Goal: Task Accomplishment & Management: Manage account settings

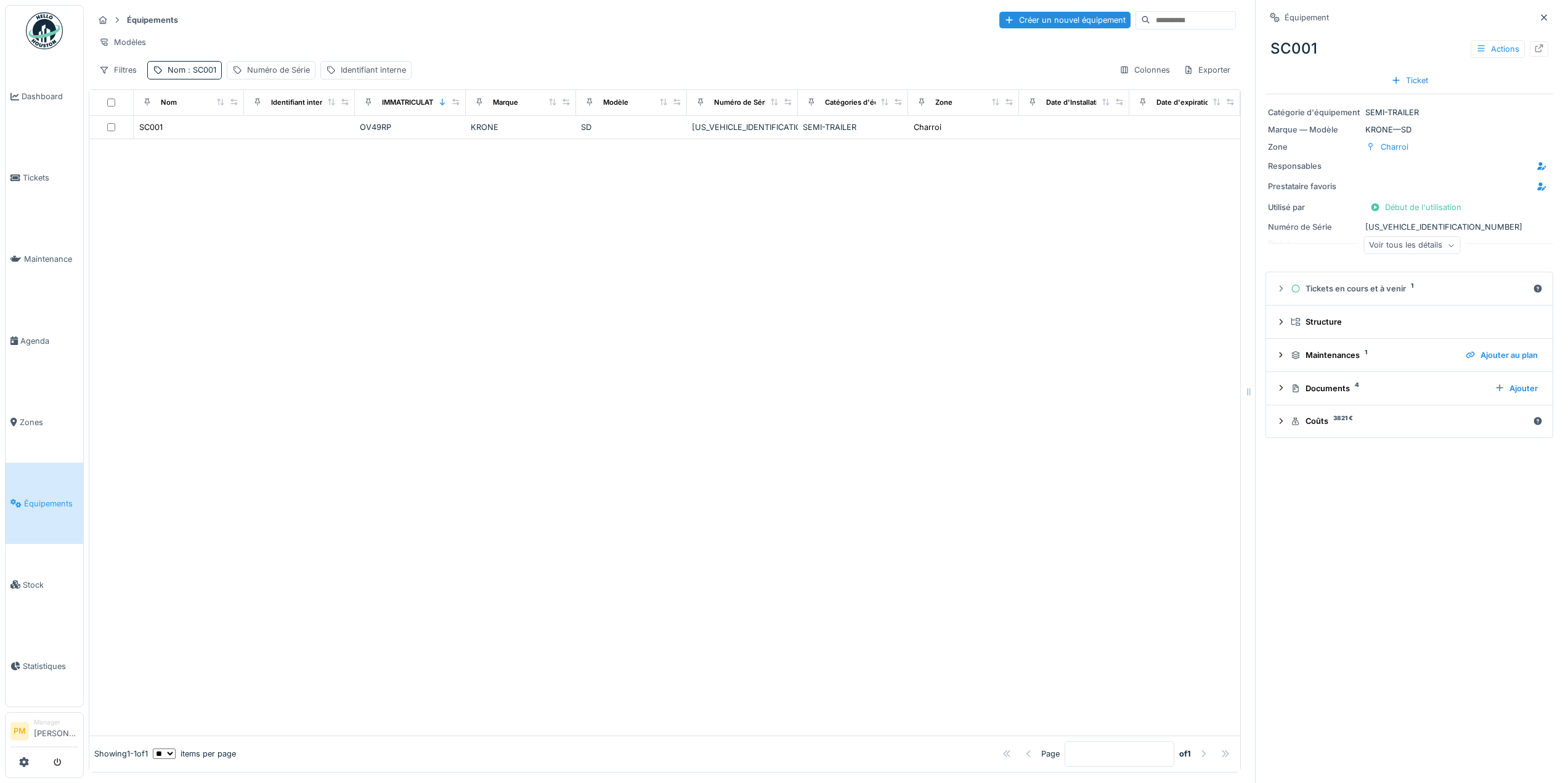
click at [1387, 244] on div "Voir tous les détails" at bounding box center [1412, 246] width 97 height 18
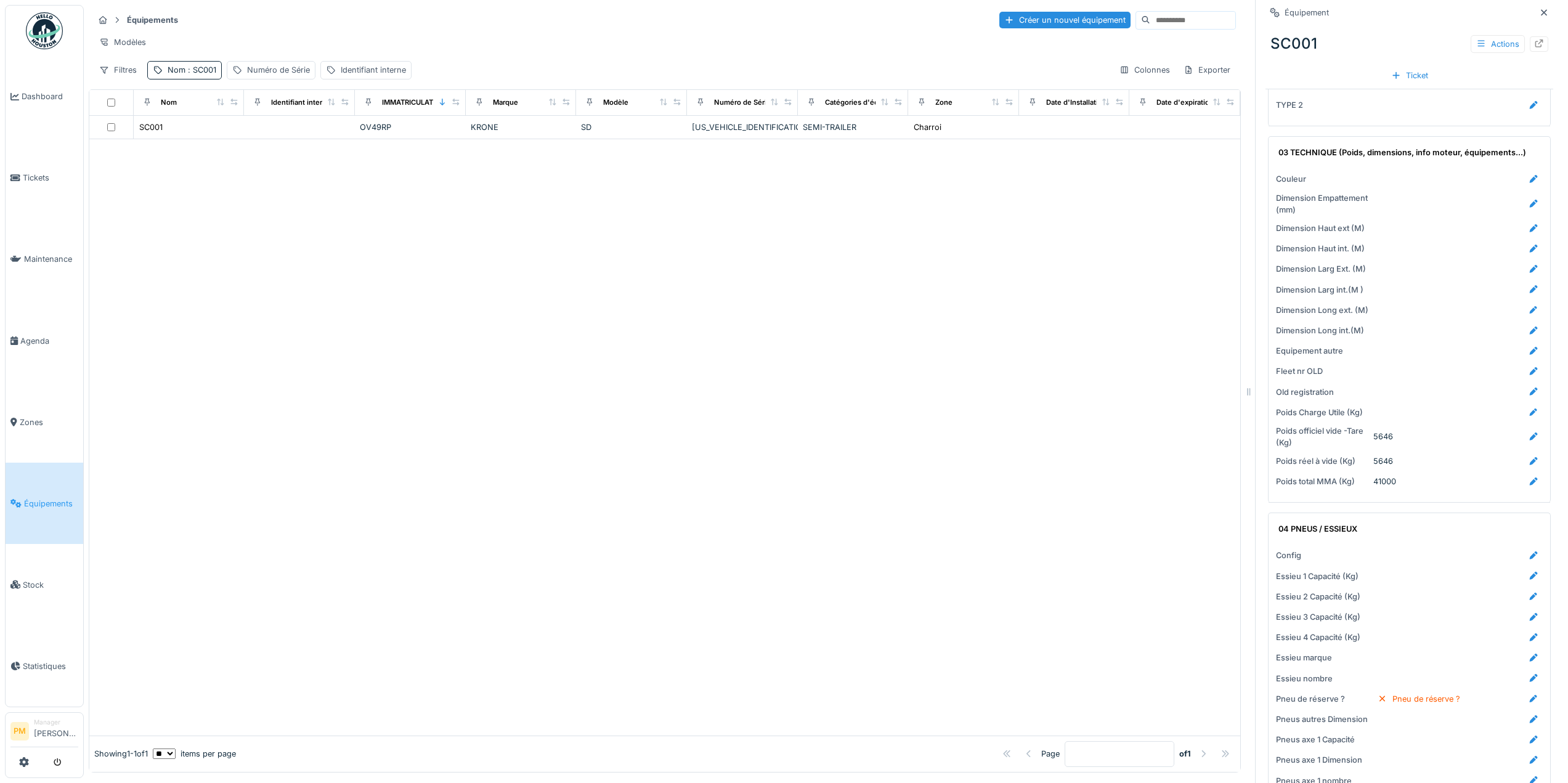
scroll to position [1294, 0]
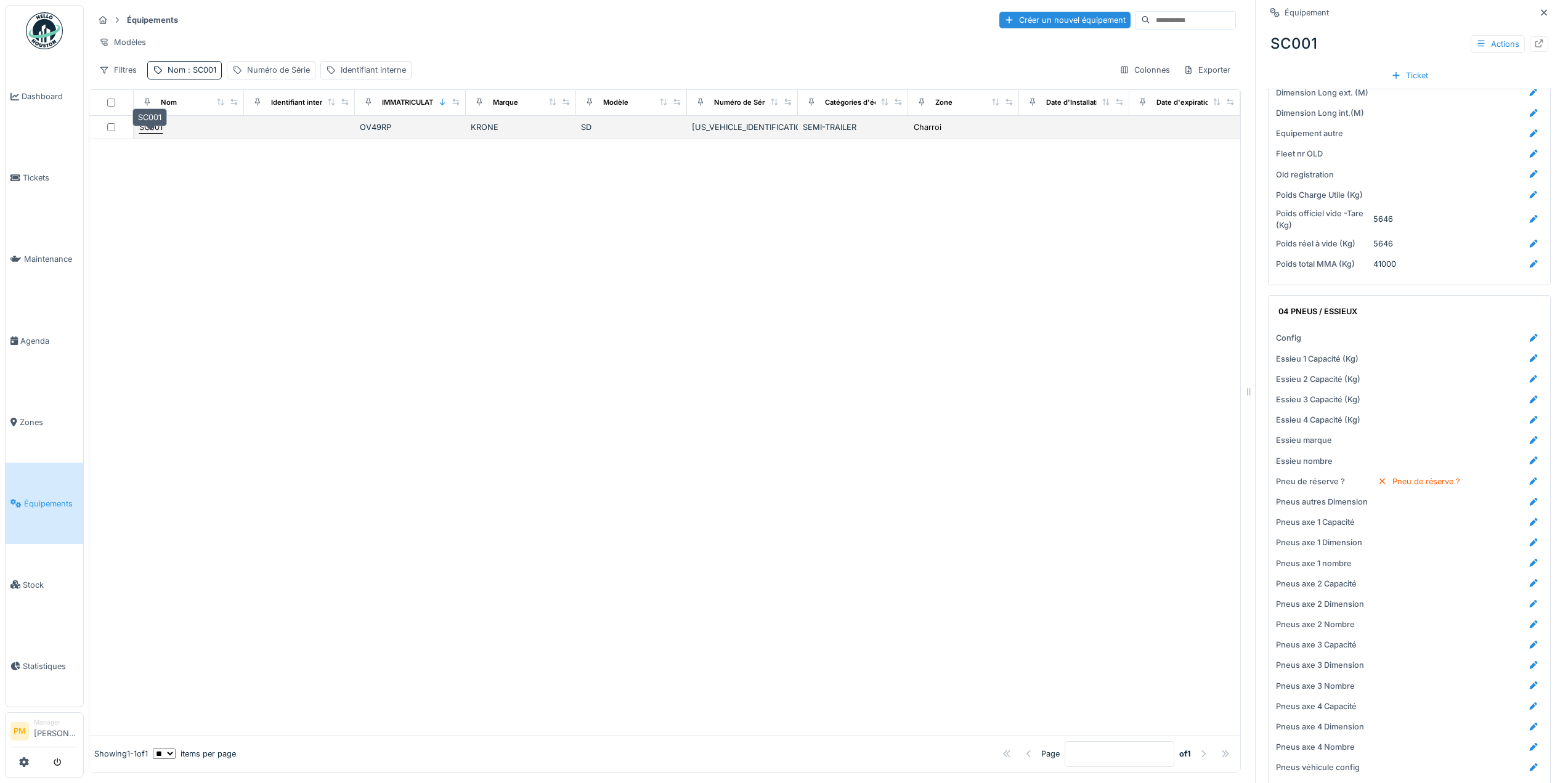
click at [157, 133] on div "SC001" at bounding box center [151, 127] width 23 height 12
click at [156, 133] on div "SC001" at bounding box center [151, 127] width 23 height 12
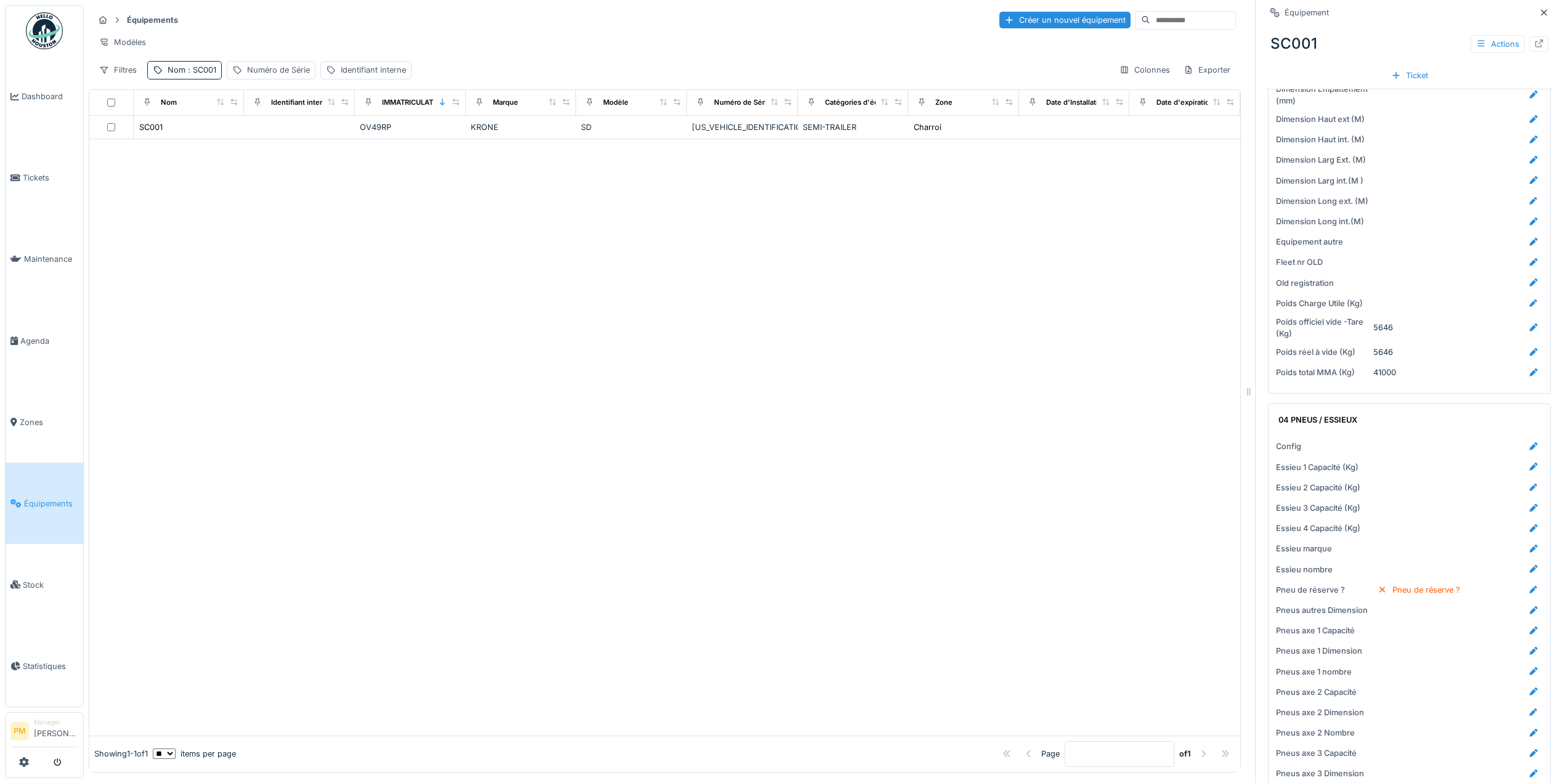
scroll to position [986, 0]
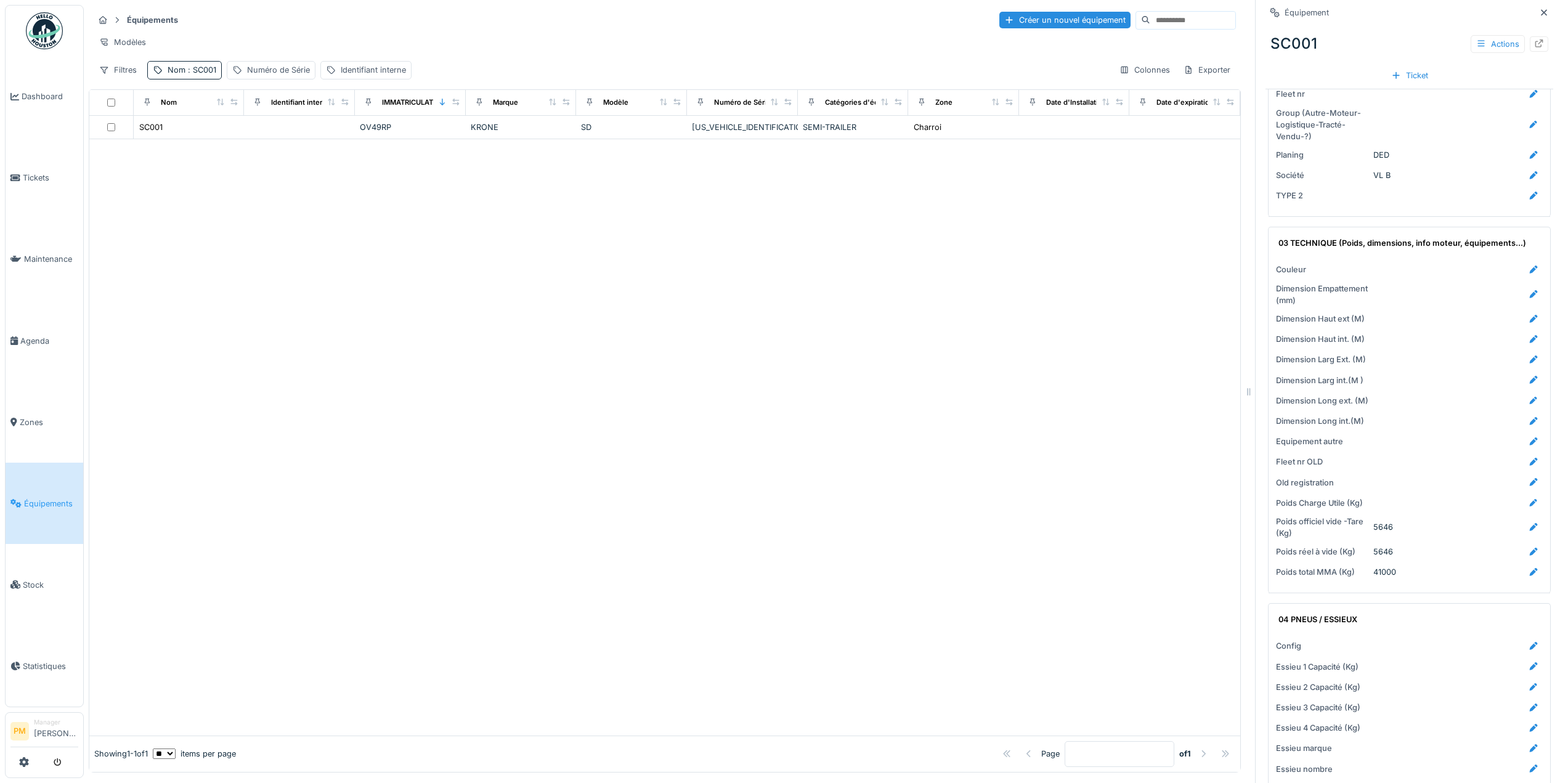
click at [1511, 41] on div "Actions" at bounding box center [1510, 44] width 78 height 18
click at [1534, 42] on icon at bounding box center [1539, 44] width 10 height 8
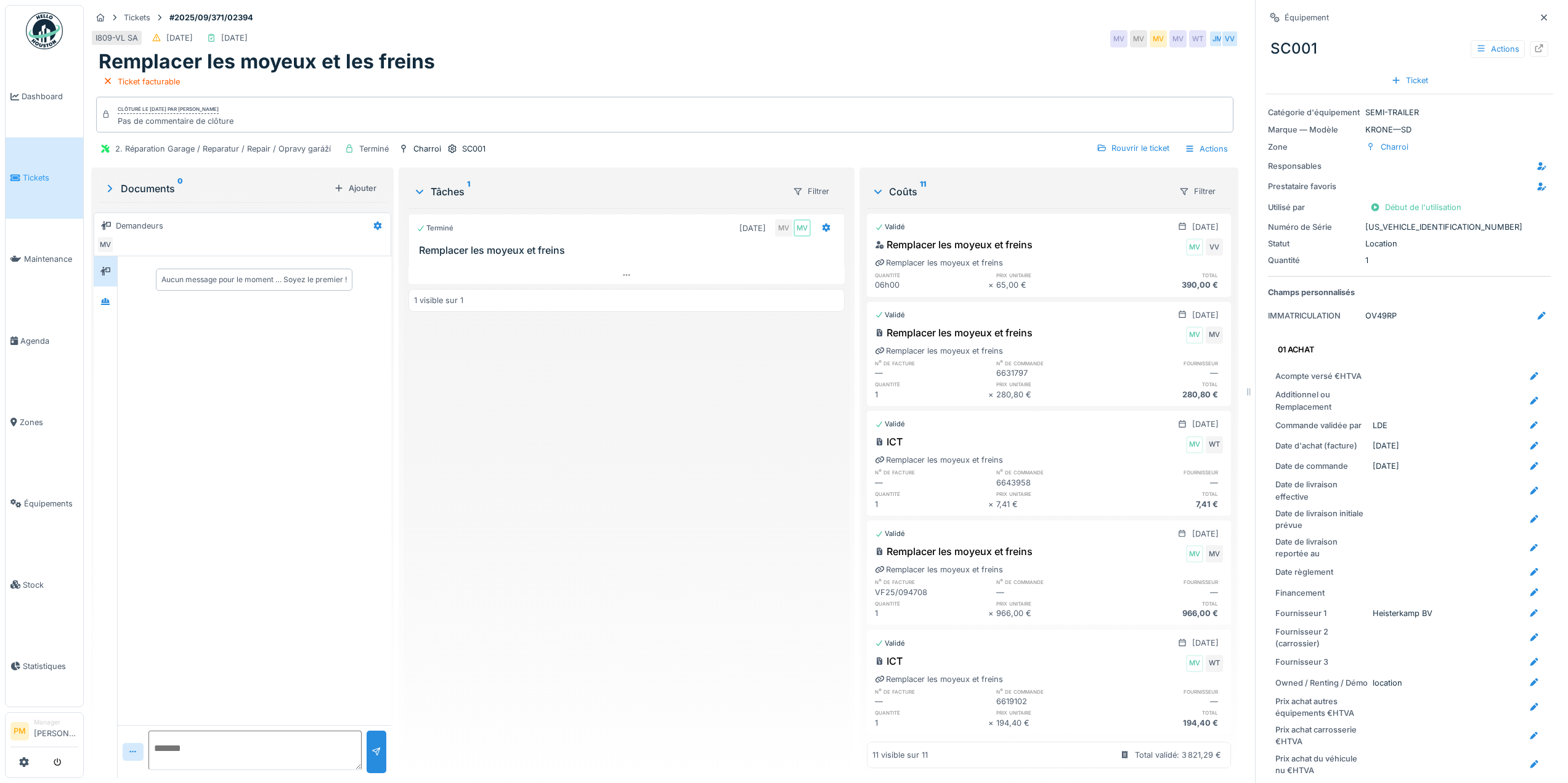
scroll to position [862, 0]
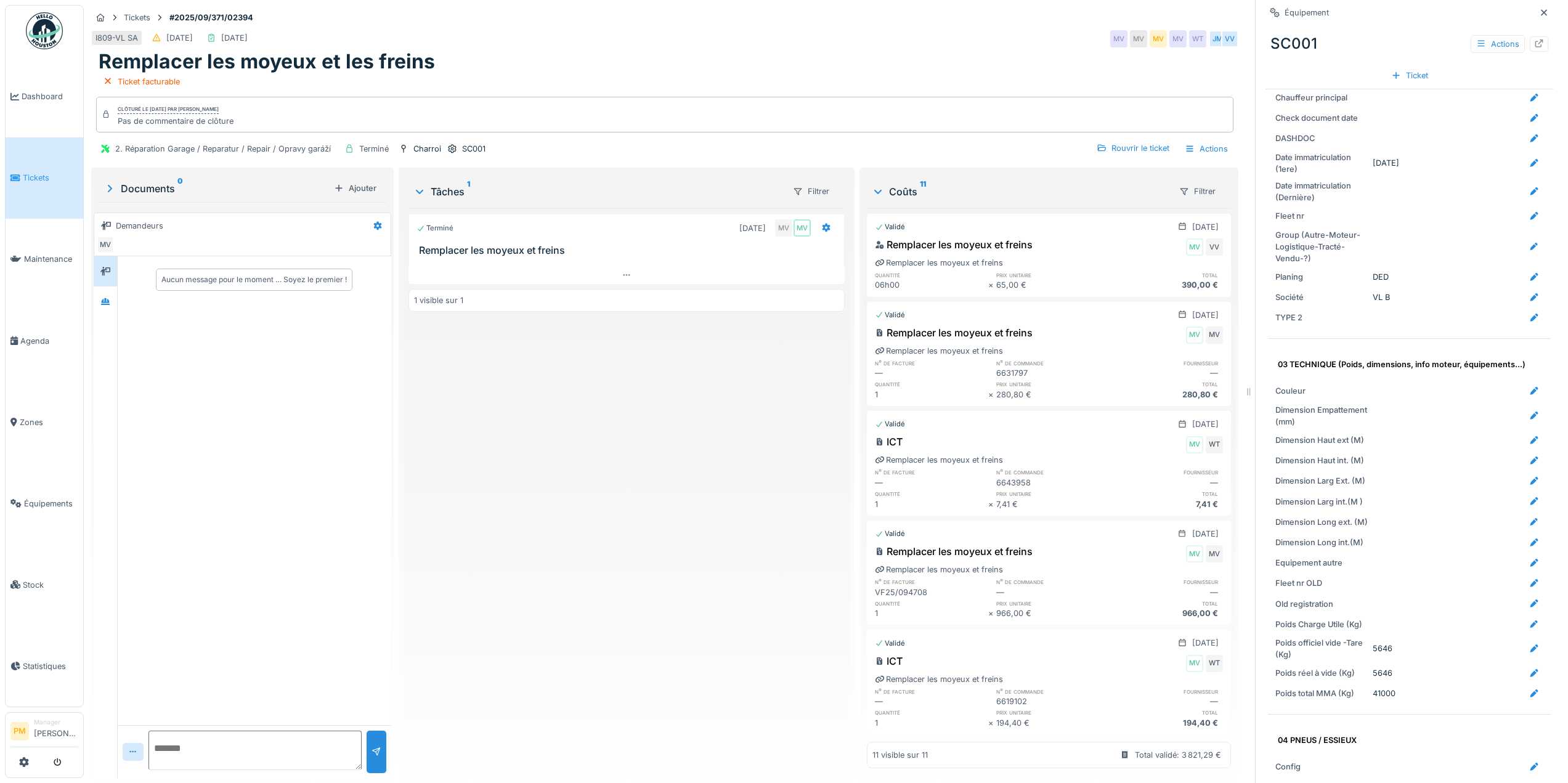
click at [565, 469] on div "Terminé 29/09/2025 MV MV Remplacer les moyeux et freins 1 visible sur 1" at bounding box center [626, 488] width 436 height 560
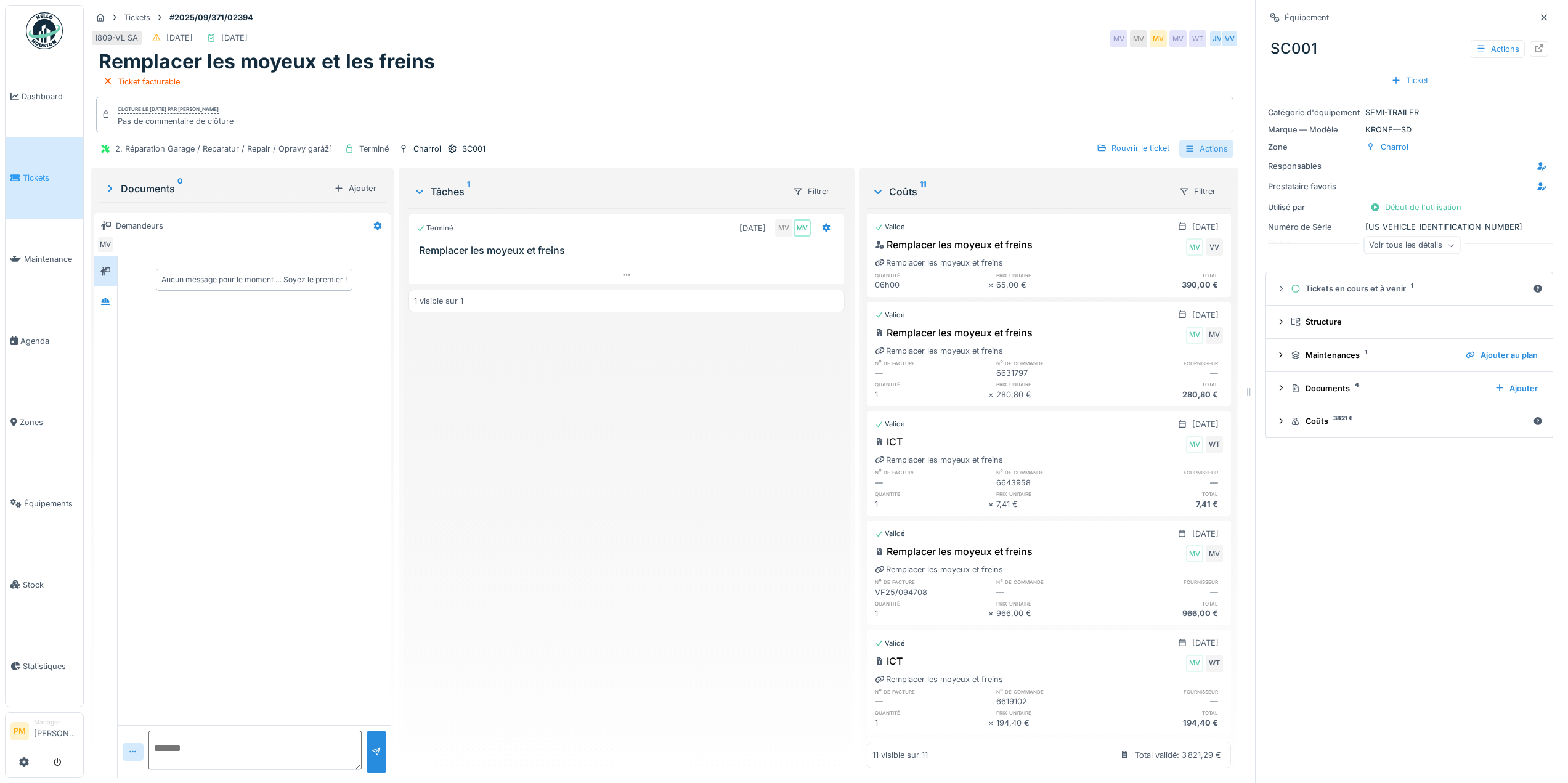
click at [1191, 150] on div "Actions" at bounding box center [1205, 149] width 54 height 18
click at [743, 406] on div "Terminé 29/09/2025 MV MV Remplacer les moyeux et freins 1 visible sur 1" at bounding box center [626, 488] width 436 height 560
click at [821, 225] on icon at bounding box center [826, 228] width 10 height 8
click at [671, 438] on div "Terminé 29/09/2025 MV MV Remplacer les moyeux et freins 1 visible sur 1" at bounding box center [626, 488] width 436 height 560
click at [462, 150] on div "SC001" at bounding box center [474, 149] width 23 height 12
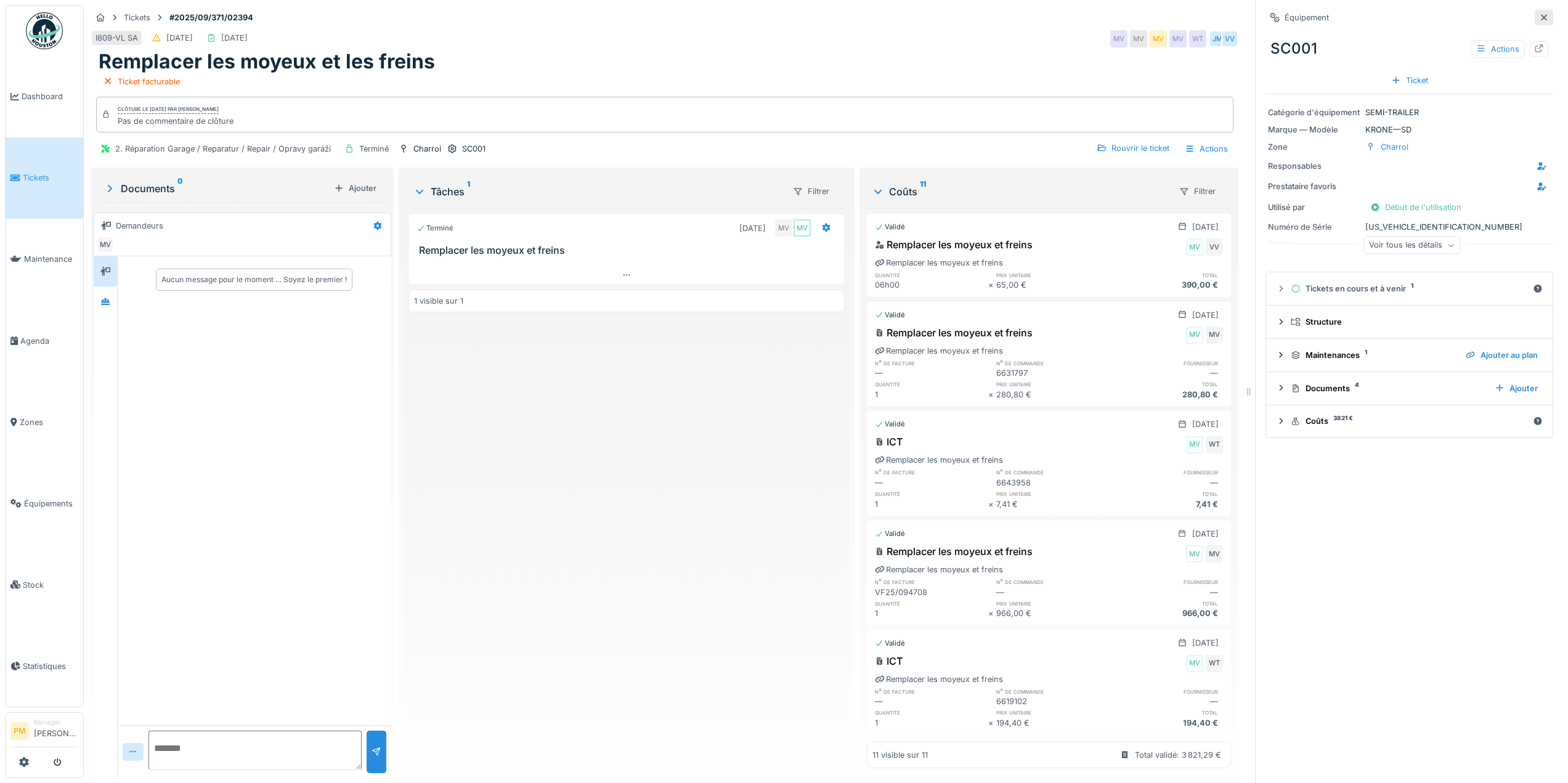
click at [1541, 18] on icon at bounding box center [1543, 17] width 6 height 6
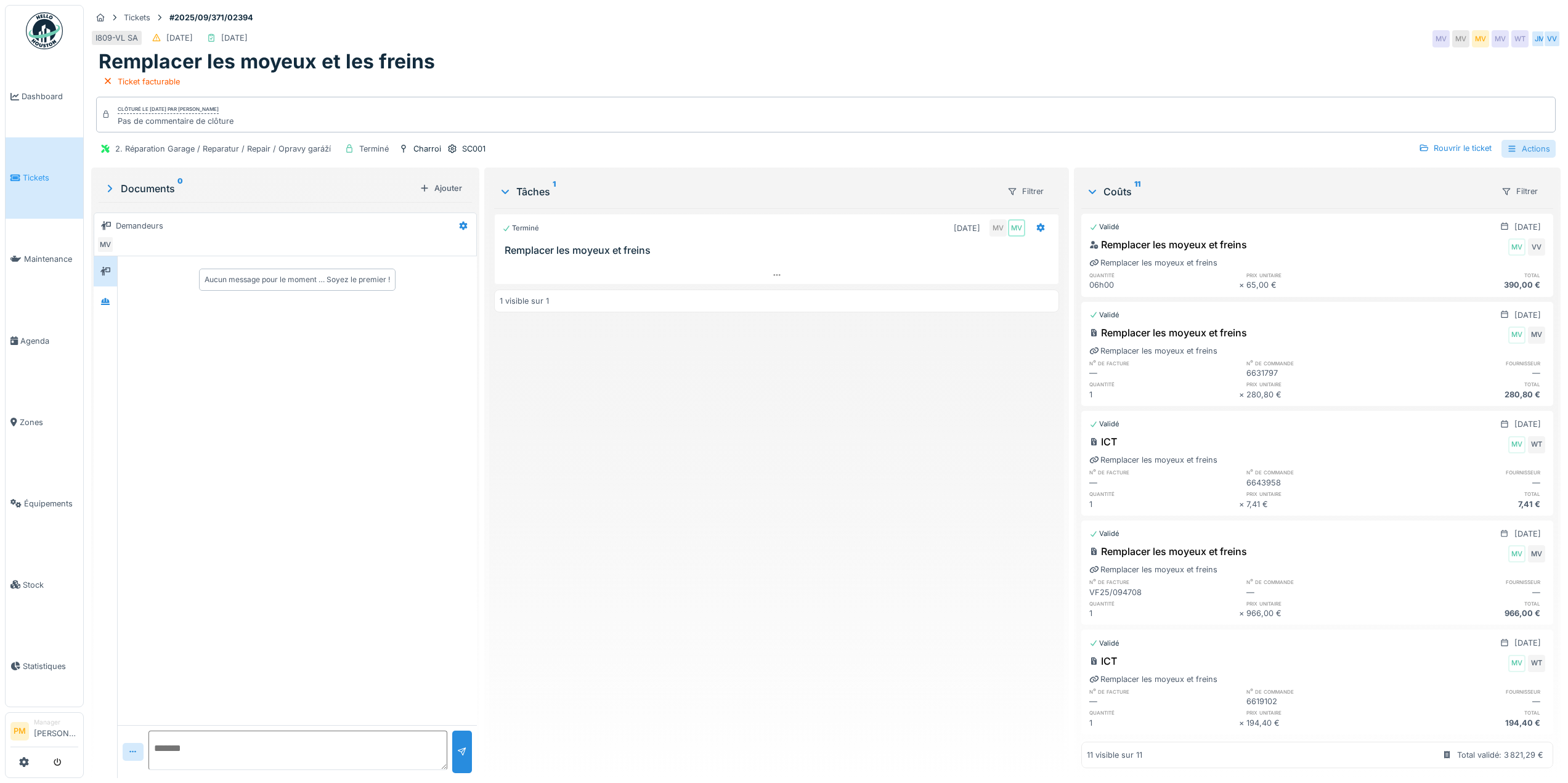
click at [1540, 144] on div "Actions" at bounding box center [1528, 149] width 54 height 18
click at [1264, 128] on div "Clôturé le mercredi 8 octobre 2025 par Marc Vasen Pas de commentaire de clôture" at bounding box center [825, 114] width 1460 height 36
click at [1478, 144] on div "Rouvrir le ticket" at bounding box center [1455, 148] width 83 height 17
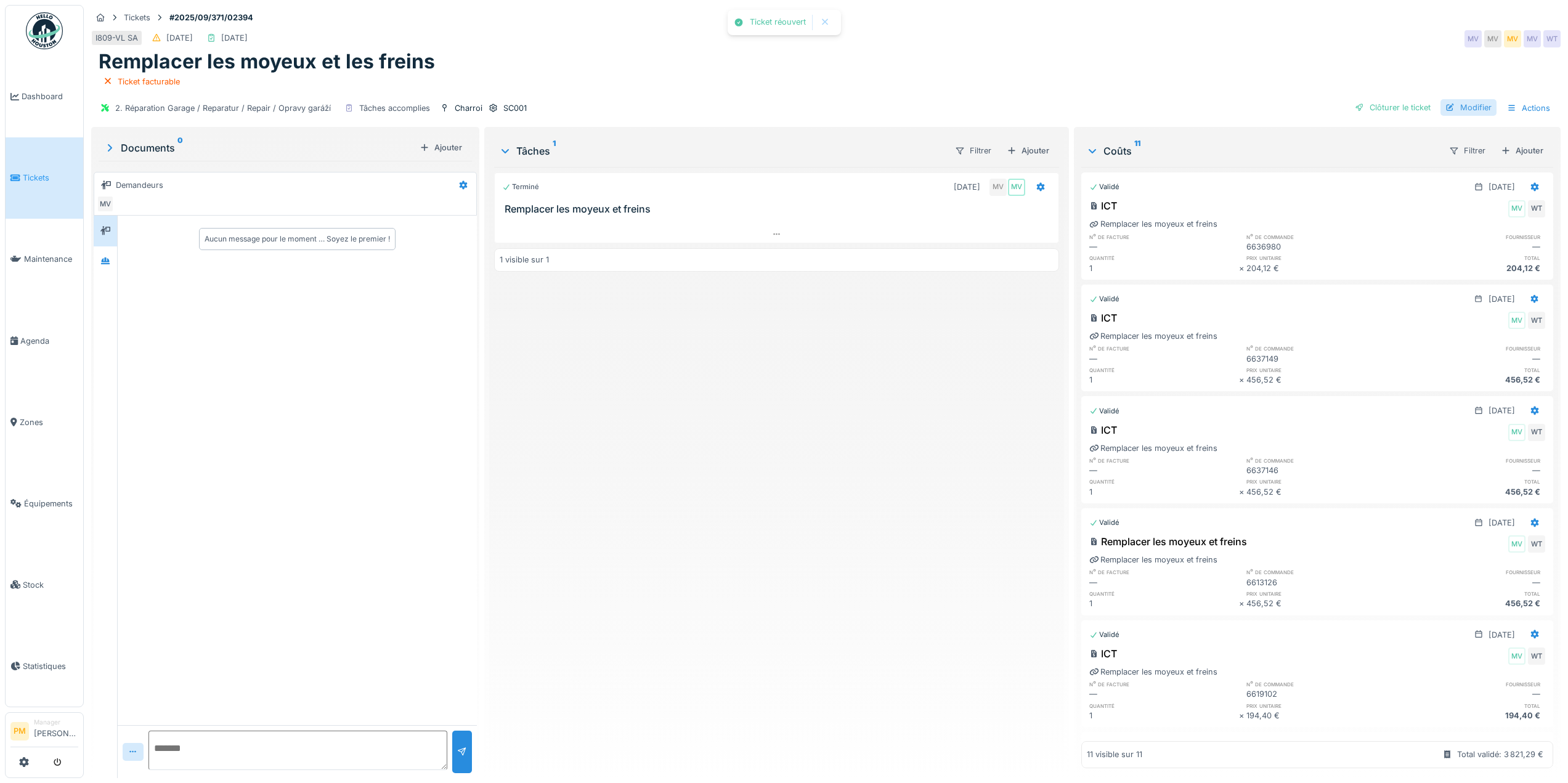
click at [1450, 109] on div "Modifier" at bounding box center [1469, 108] width 56 height 17
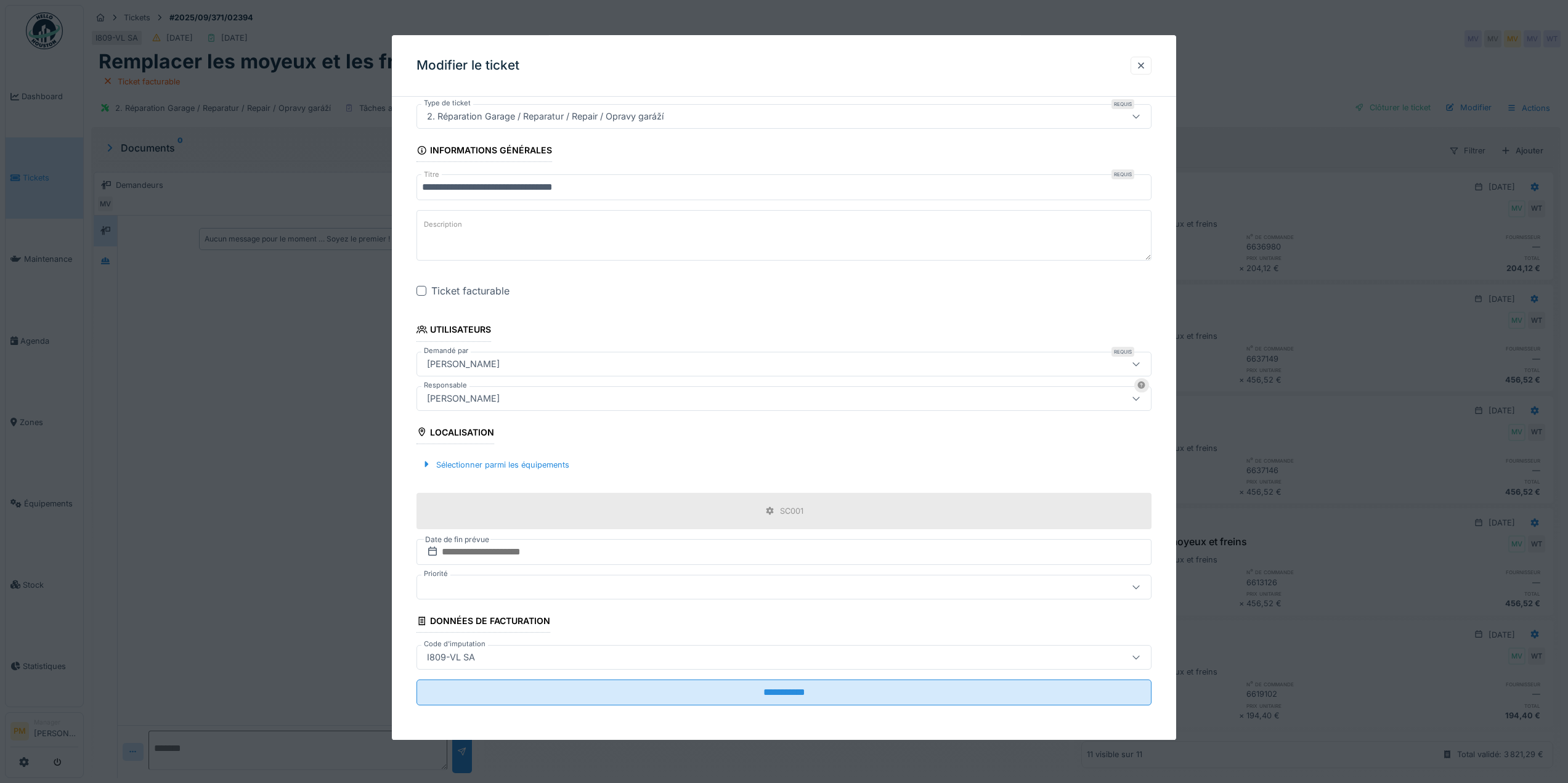
scroll to position [9, 0]
click at [796, 512] on div "SC001" at bounding box center [791, 511] width 23 height 12
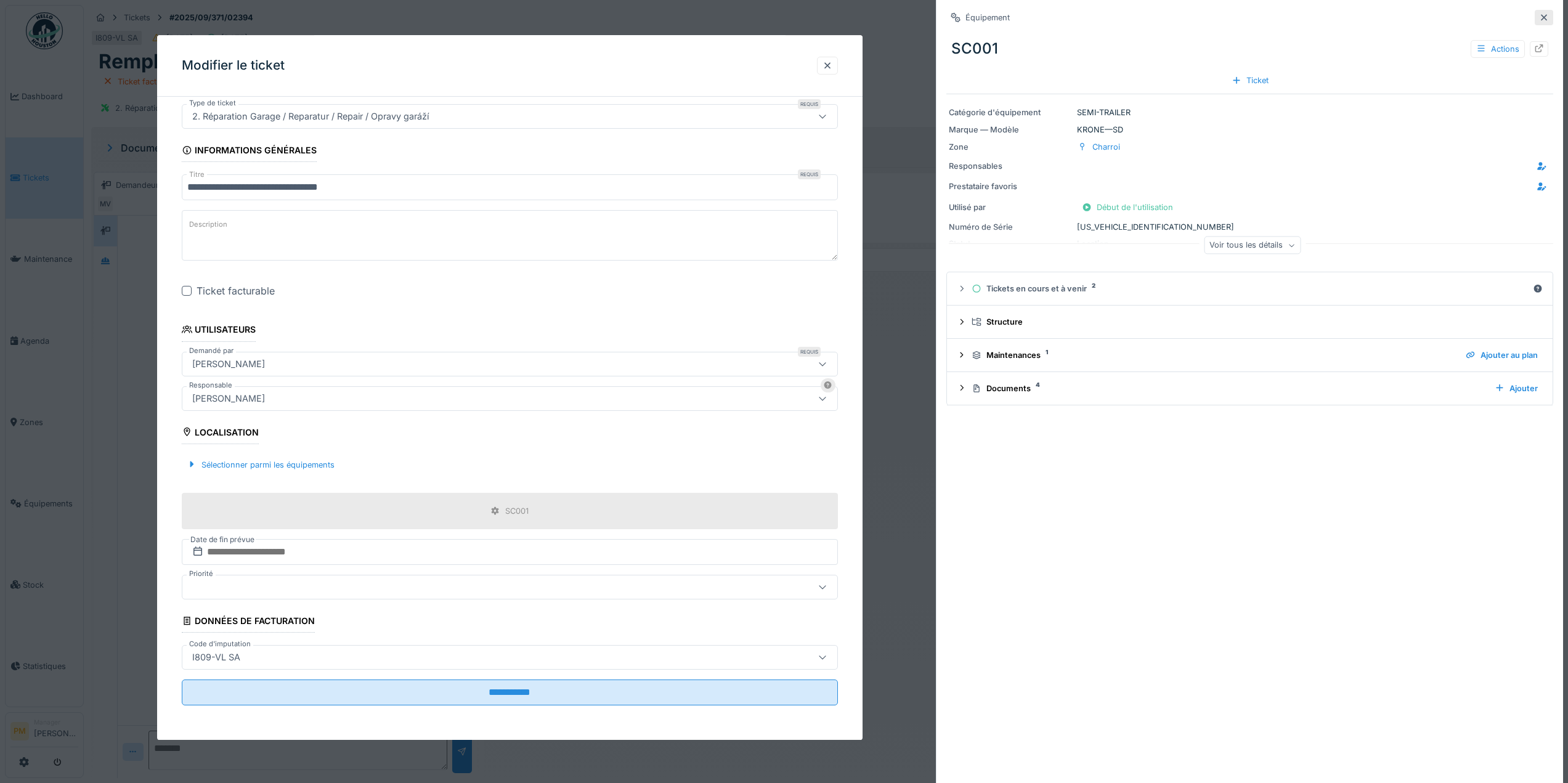
click at [1539, 18] on icon at bounding box center [1544, 17] width 10 height 8
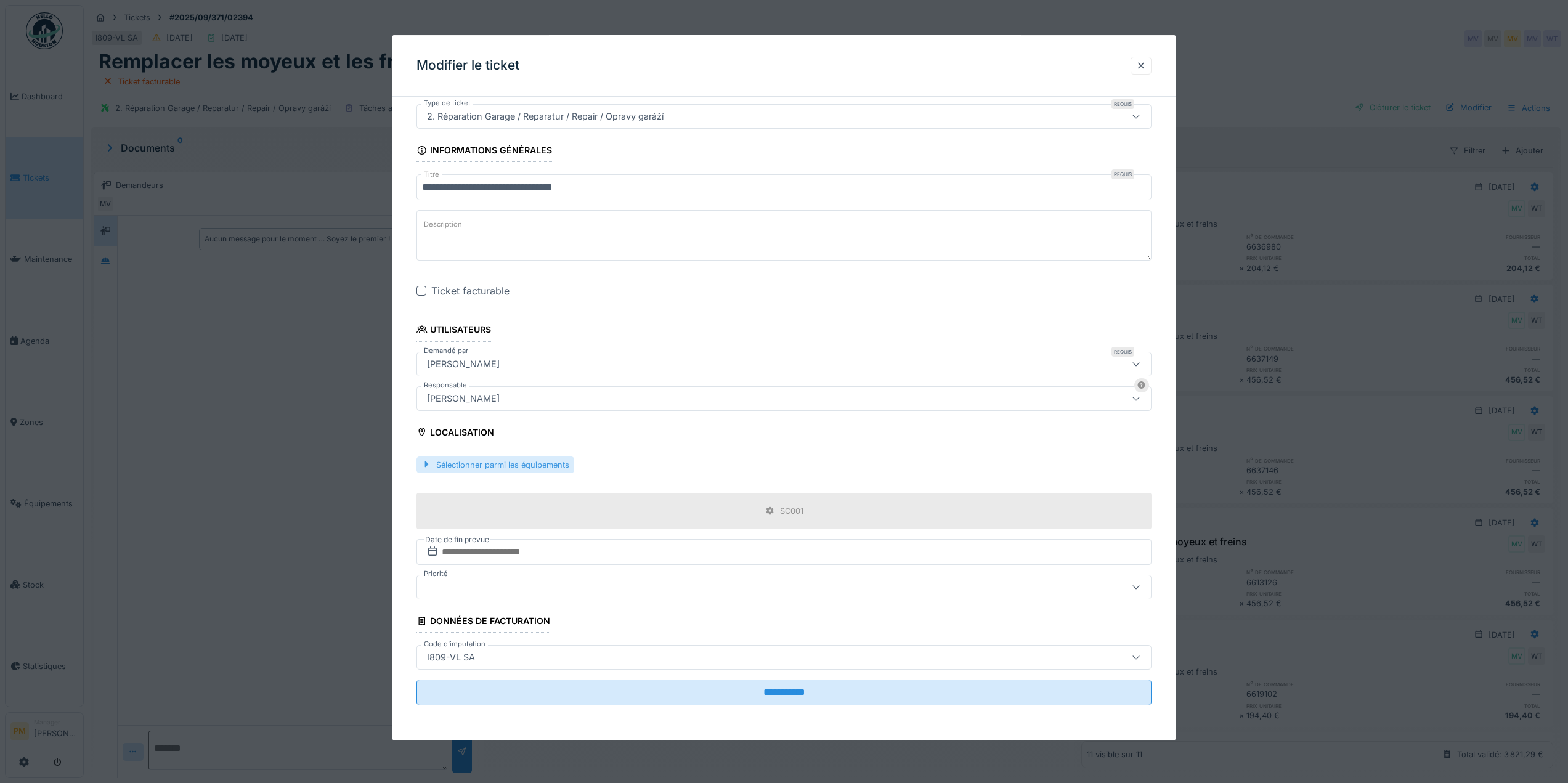
click at [564, 467] on div "Sélectionner parmi les équipements" at bounding box center [495, 464] width 158 height 17
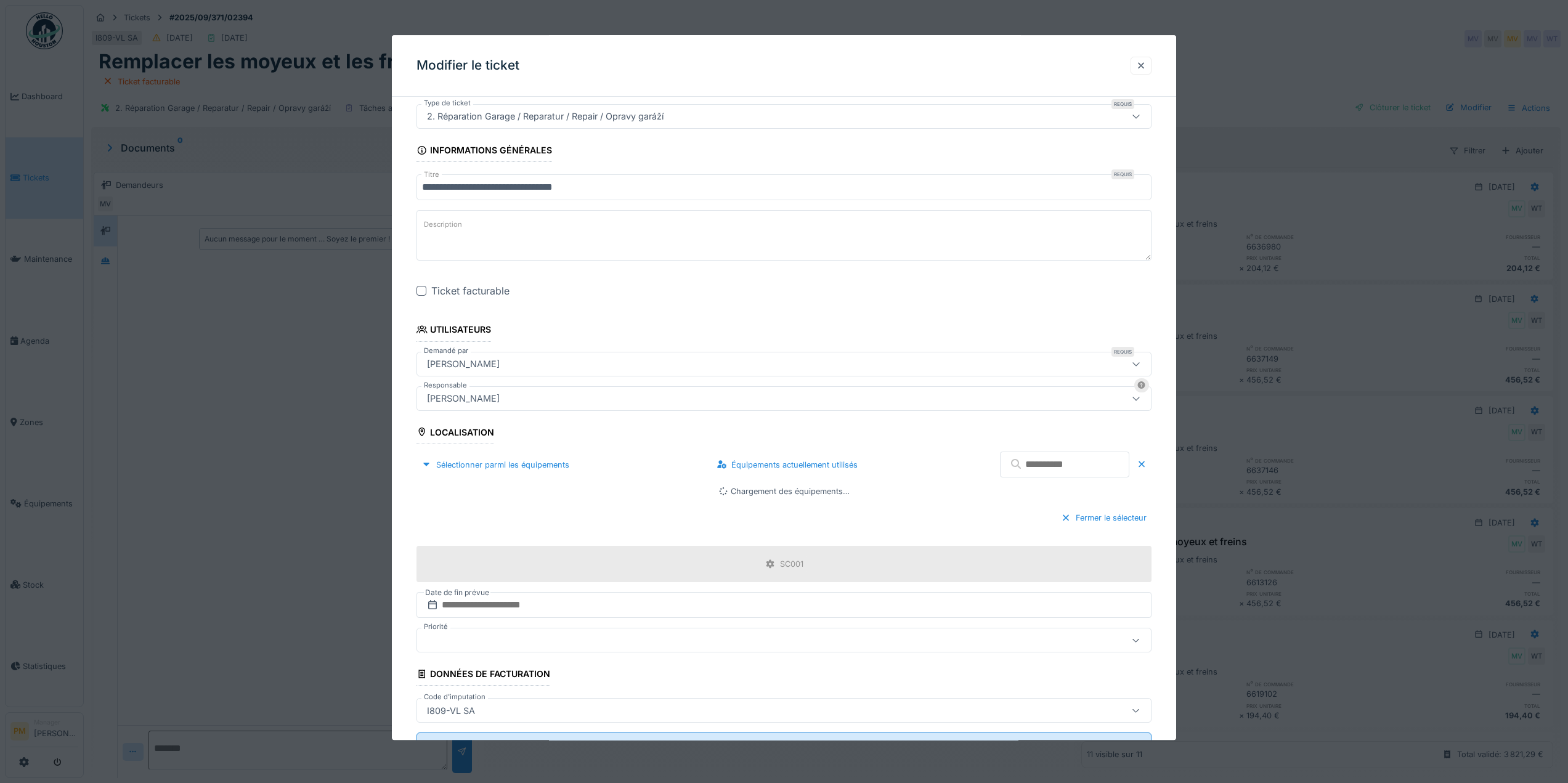
click at [1059, 465] on input "text" at bounding box center [1065, 464] width 129 height 26
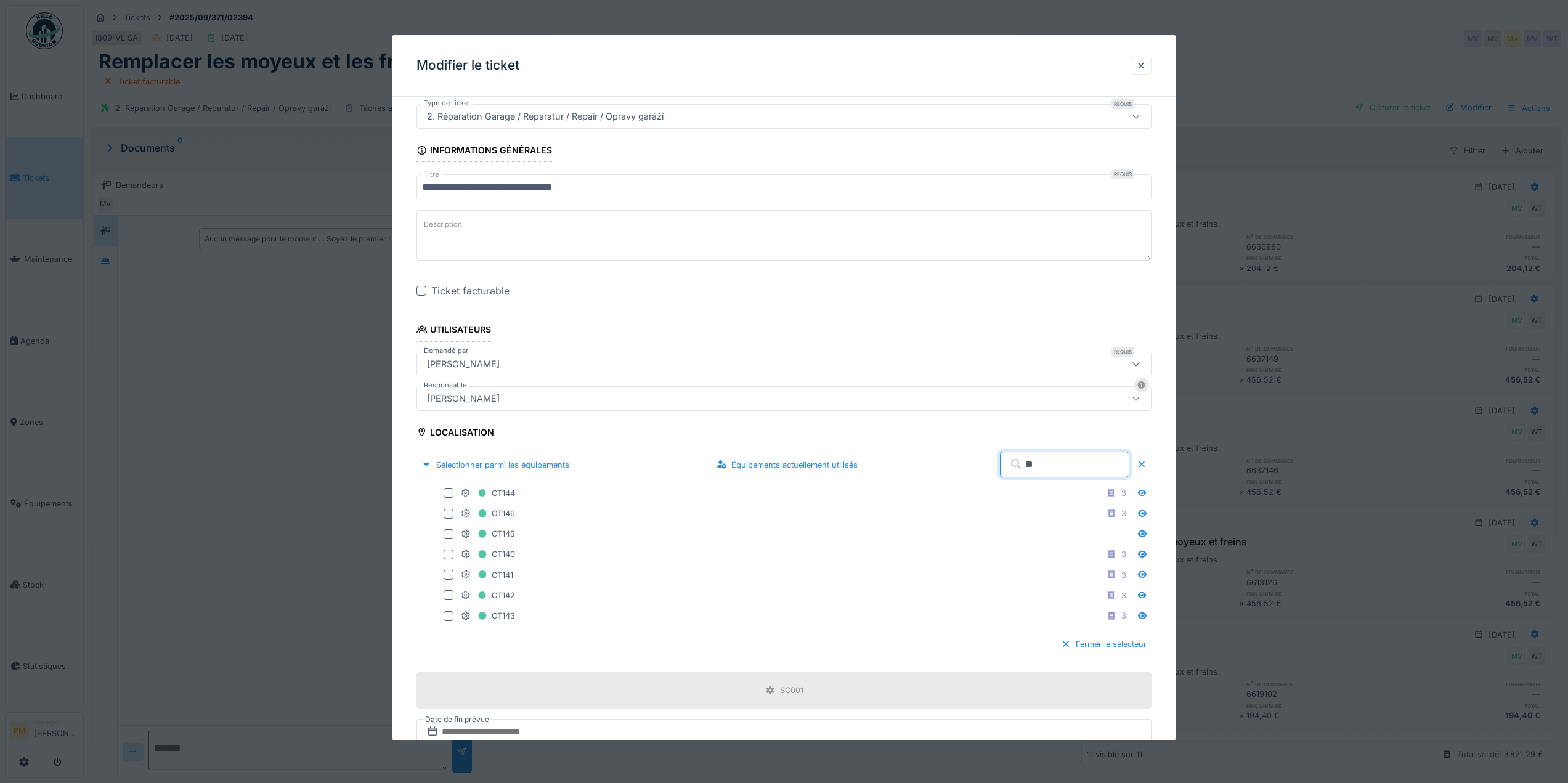
type input "*"
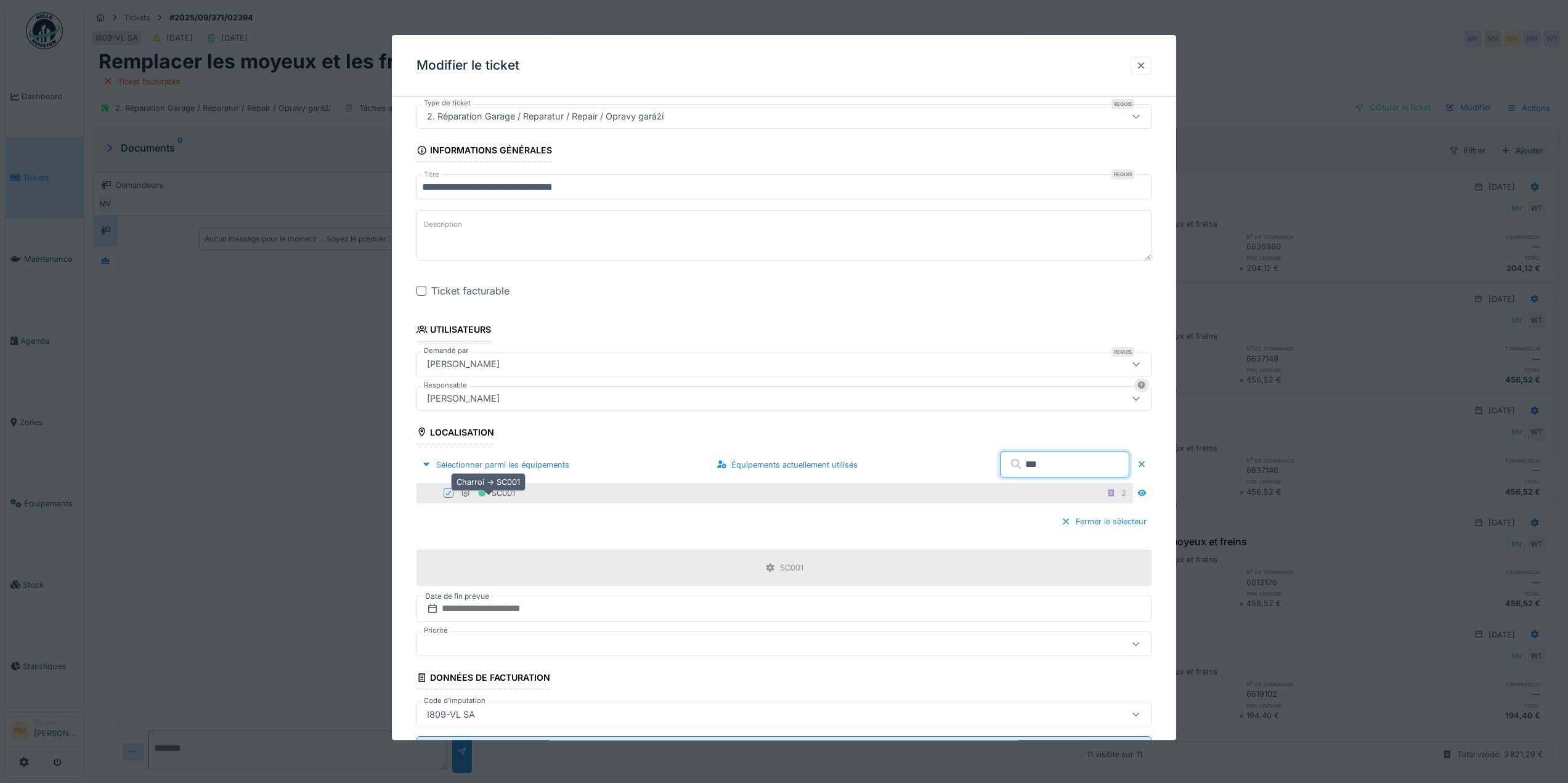
type input "***"
click at [464, 490] on icon at bounding box center [466, 492] width 8 height 8
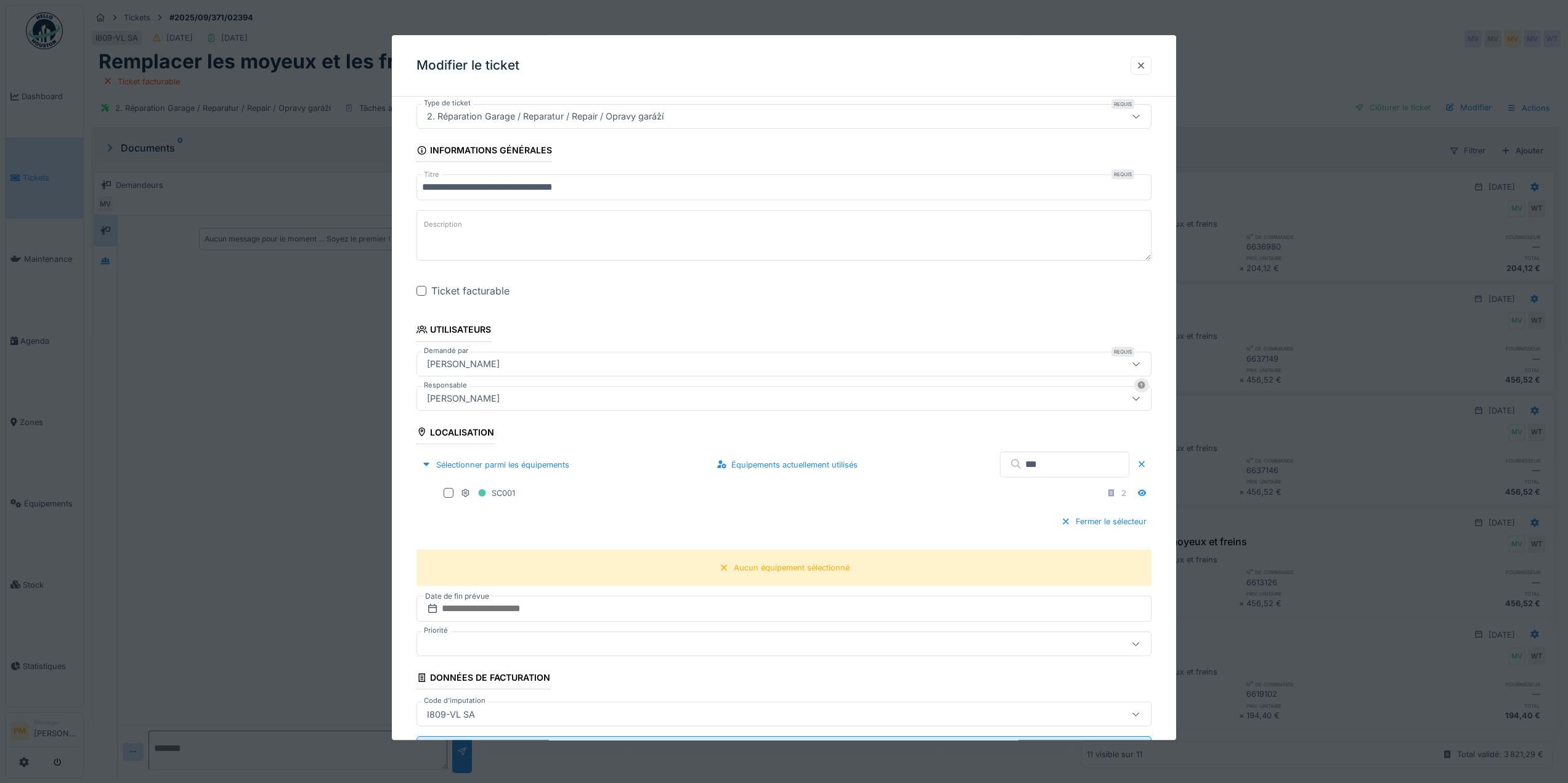
click at [539, 483] on div "Sélectionner parmi les équipements Équipements actuellement utilisés ***" at bounding box center [784, 465] width 735 height 36
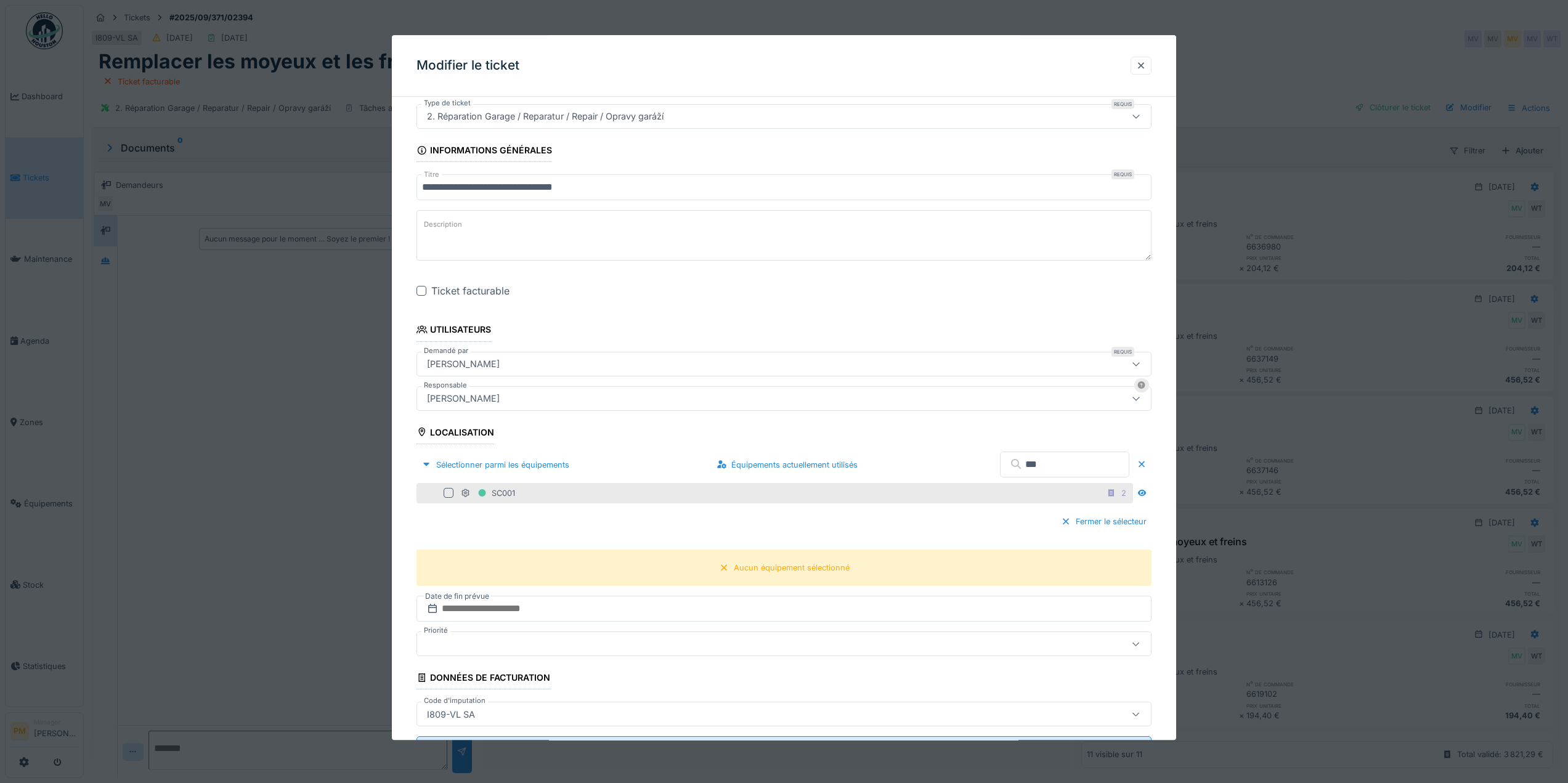
click at [523, 492] on div "SC001 2" at bounding box center [796, 492] width 670 height 16
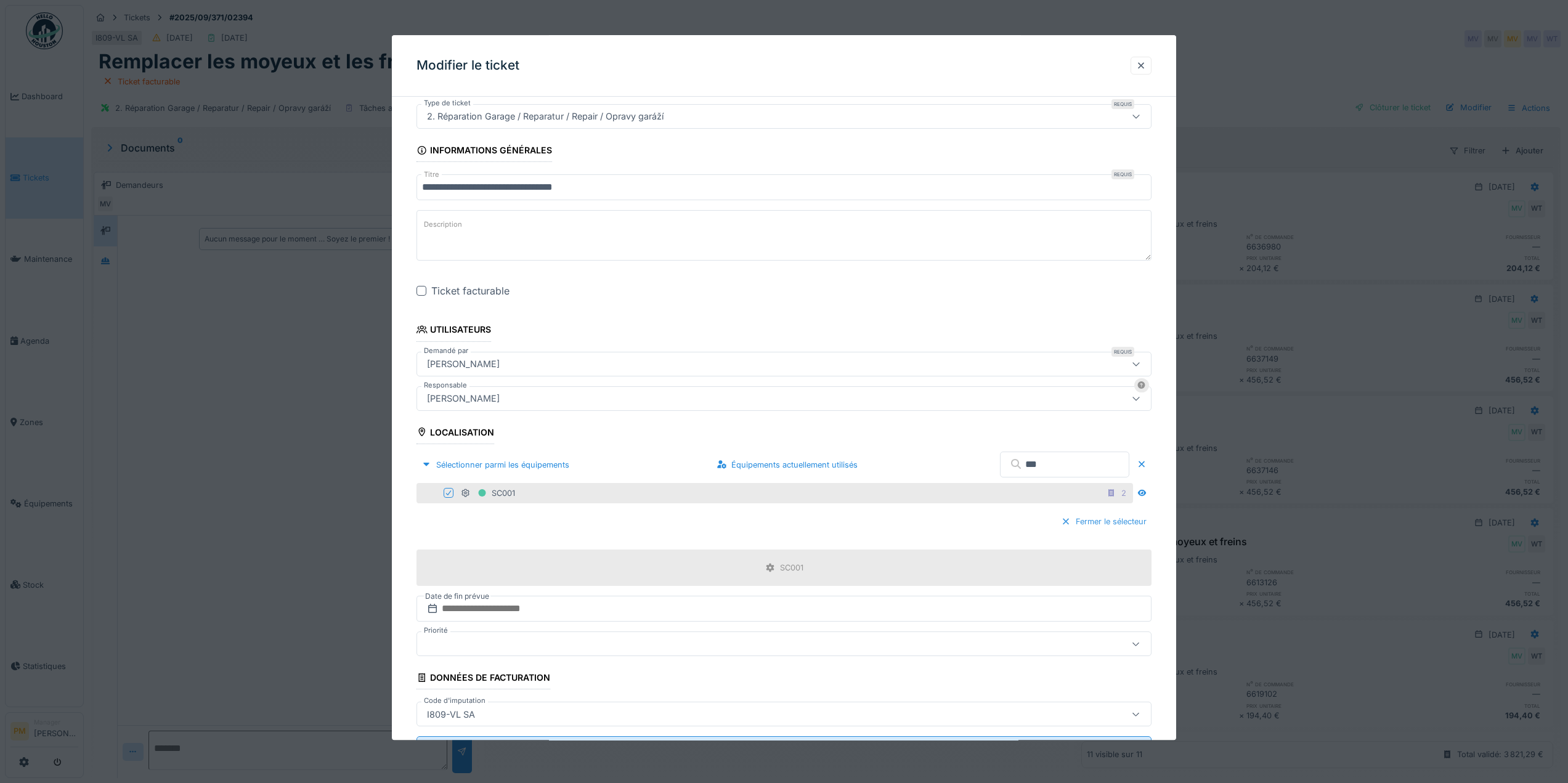
click at [1118, 522] on div "Fermer le sélecteur" at bounding box center [1104, 521] width 95 height 17
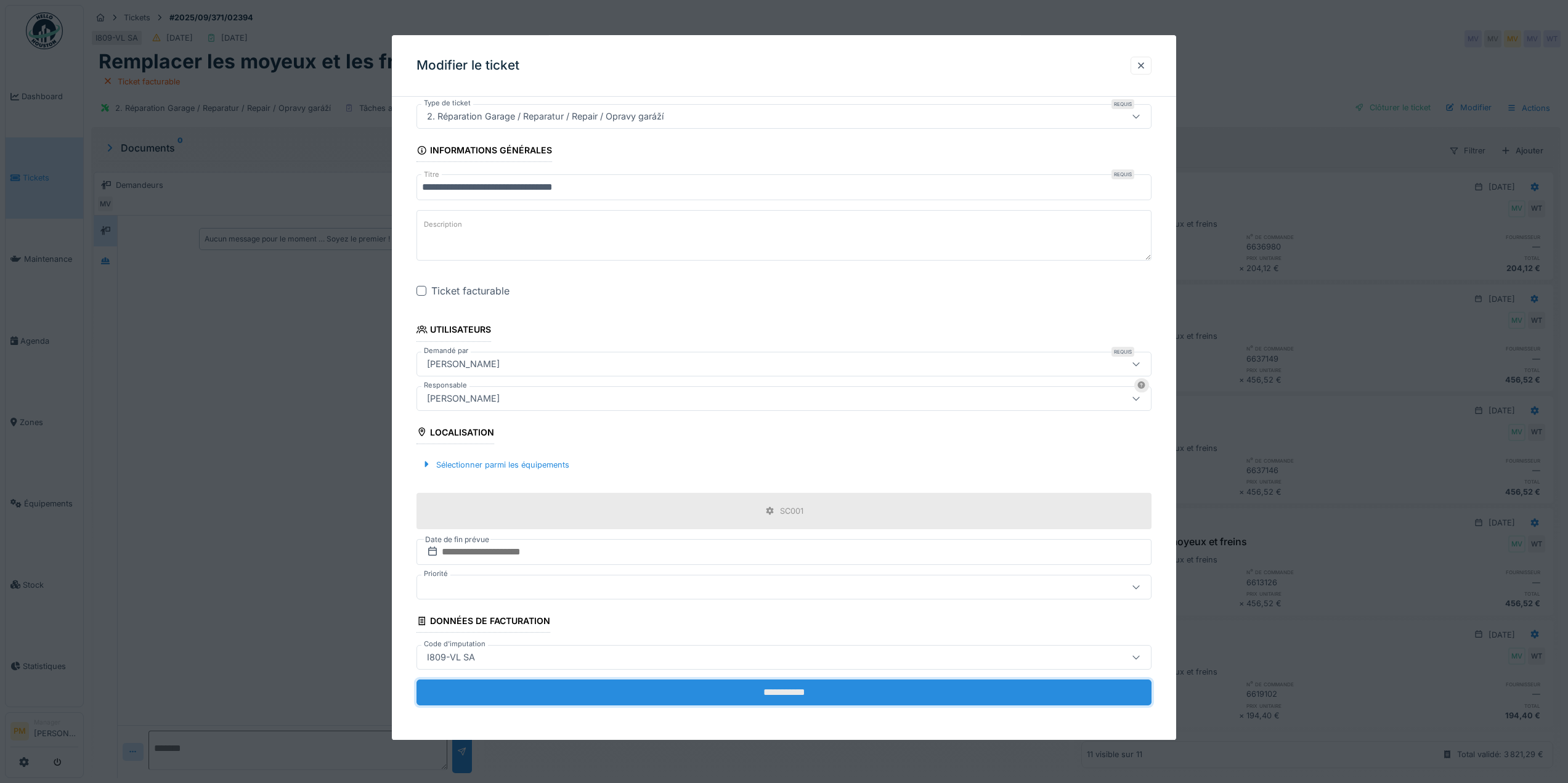
click at [777, 697] on input "**********" at bounding box center [784, 692] width 735 height 26
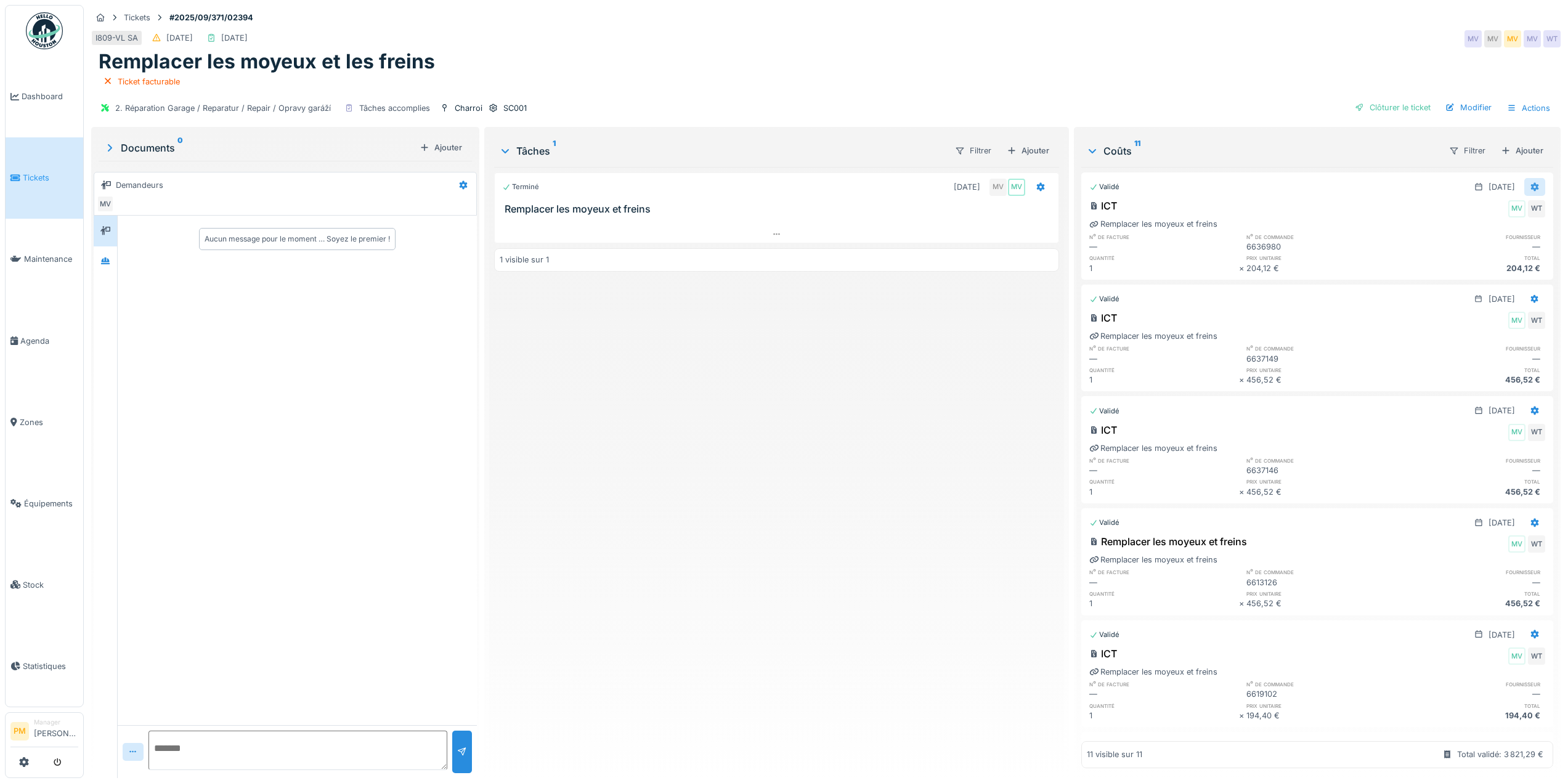
click at [1531, 183] on icon at bounding box center [1535, 187] width 8 height 8
click at [1482, 223] on div "Modifier" at bounding box center [1474, 233] width 60 height 18
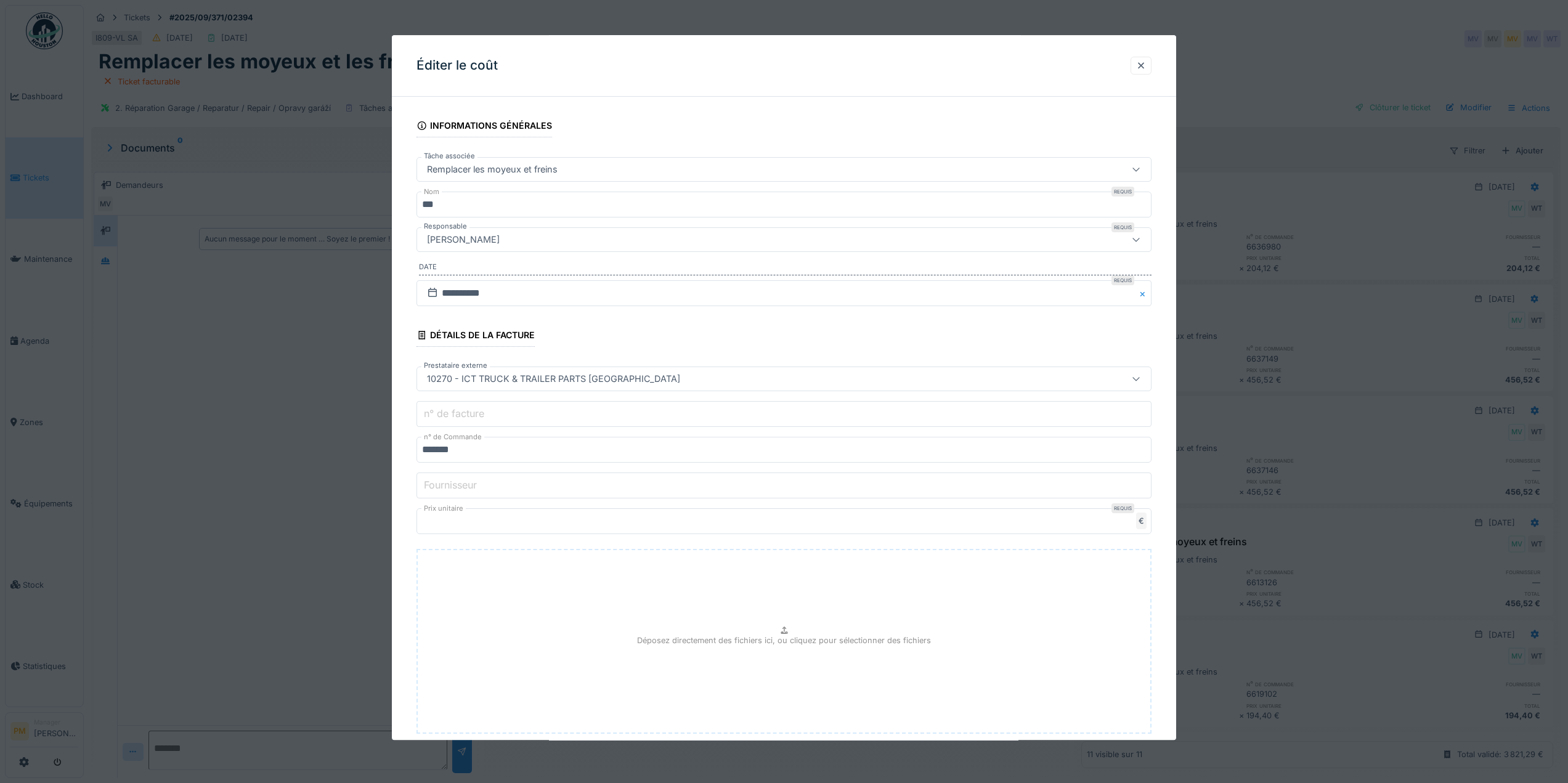
click at [254, 406] on div at bounding box center [784, 392] width 1568 height 783
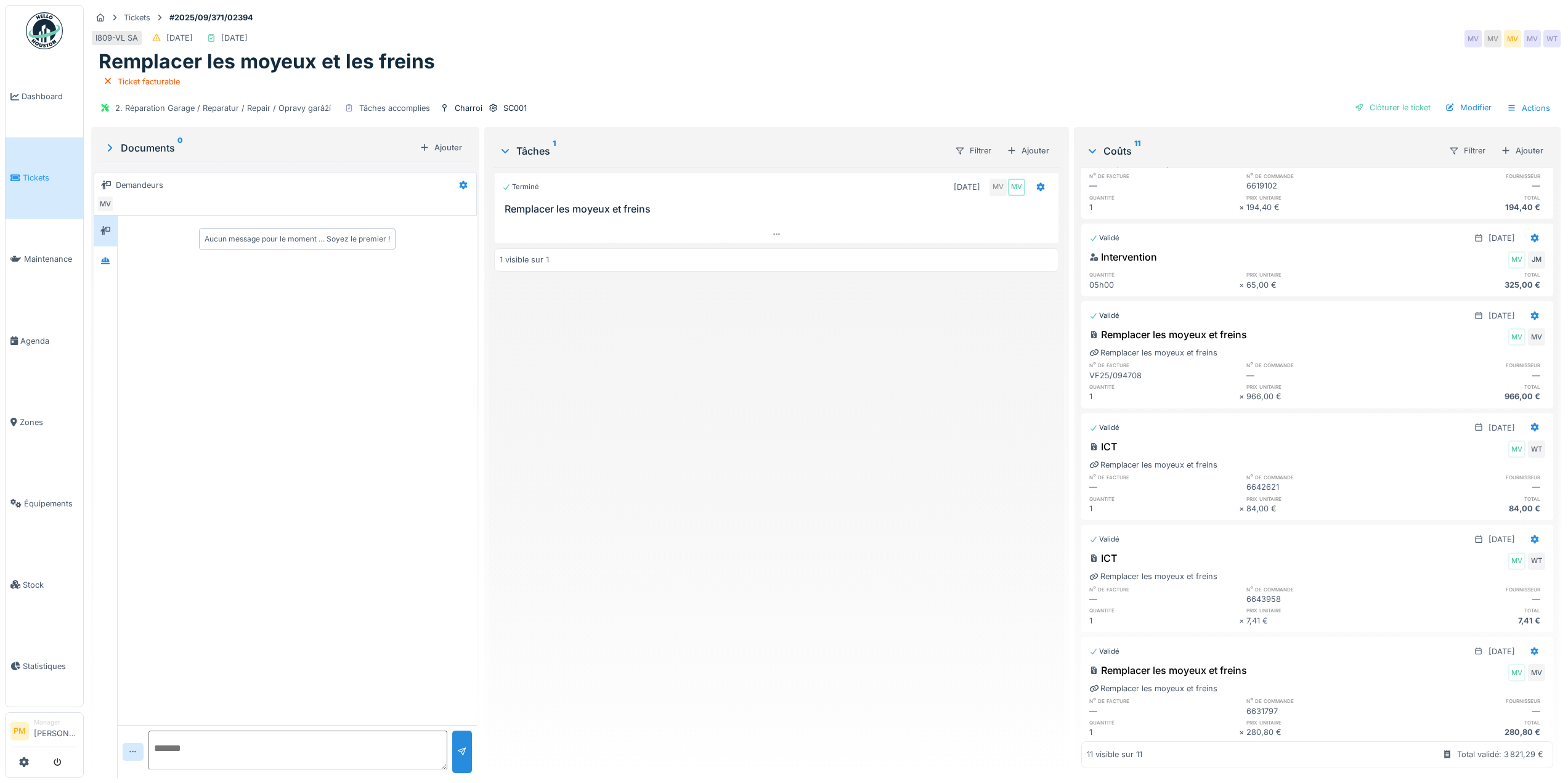
scroll to position [624, 0]
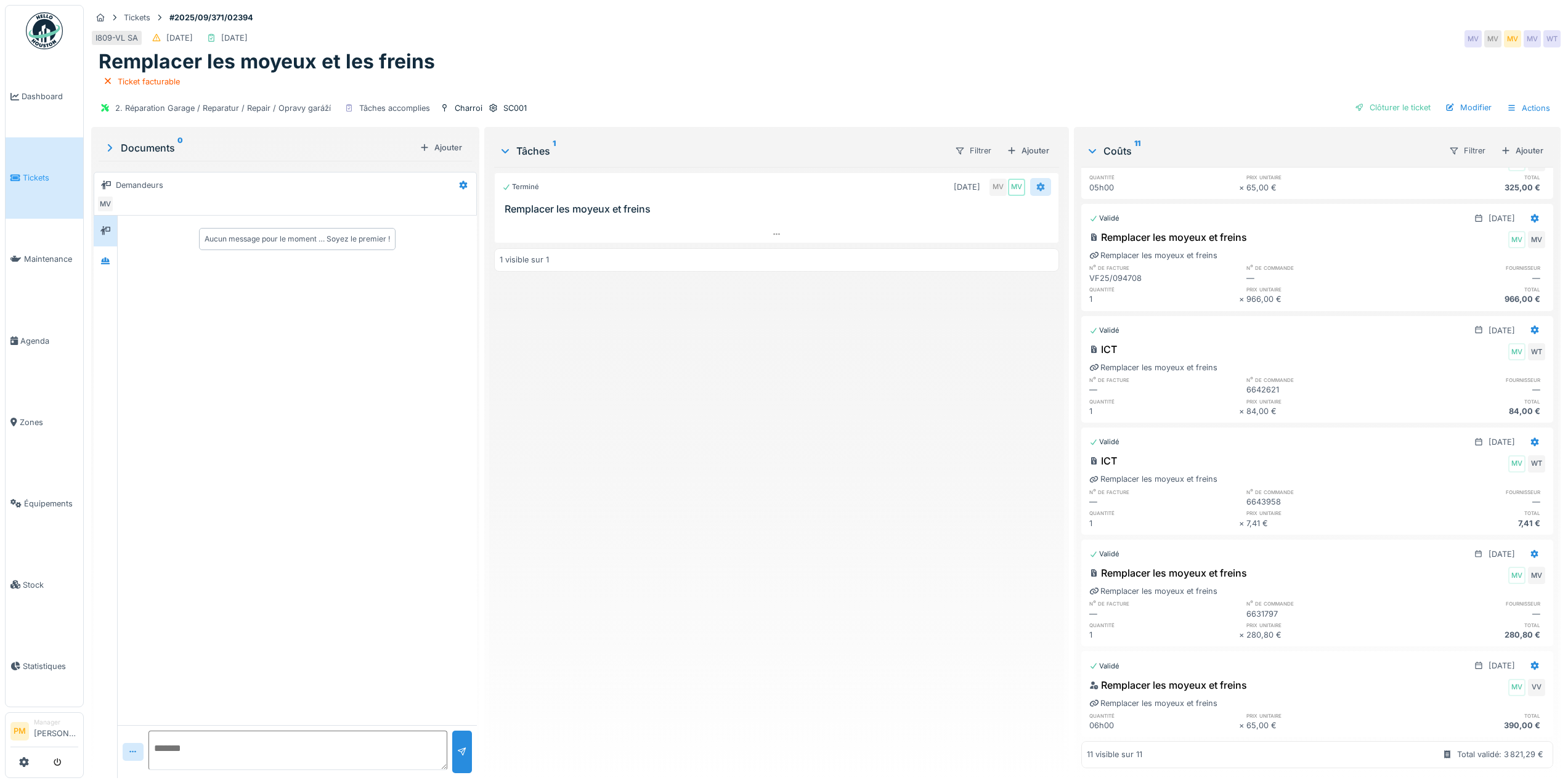
click at [1036, 181] on div at bounding box center [1041, 187] width 10 height 12
click at [1078, 302] on div "Rouvrir" at bounding box center [1093, 311] width 132 height 18
click at [1030, 178] on div at bounding box center [1040, 187] width 21 height 18
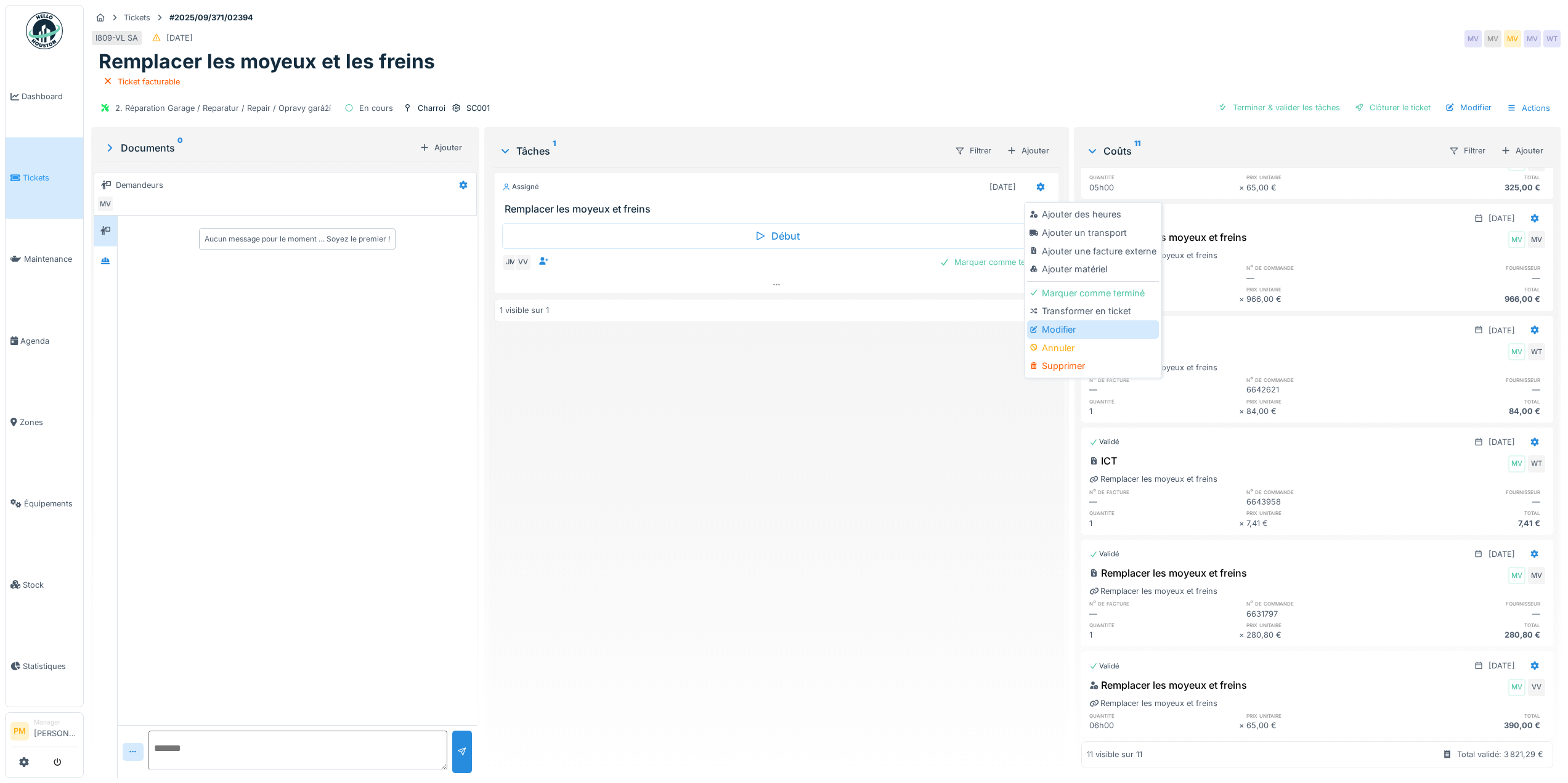
click at [1064, 321] on div "Modifier" at bounding box center [1093, 329] width 132 height 18
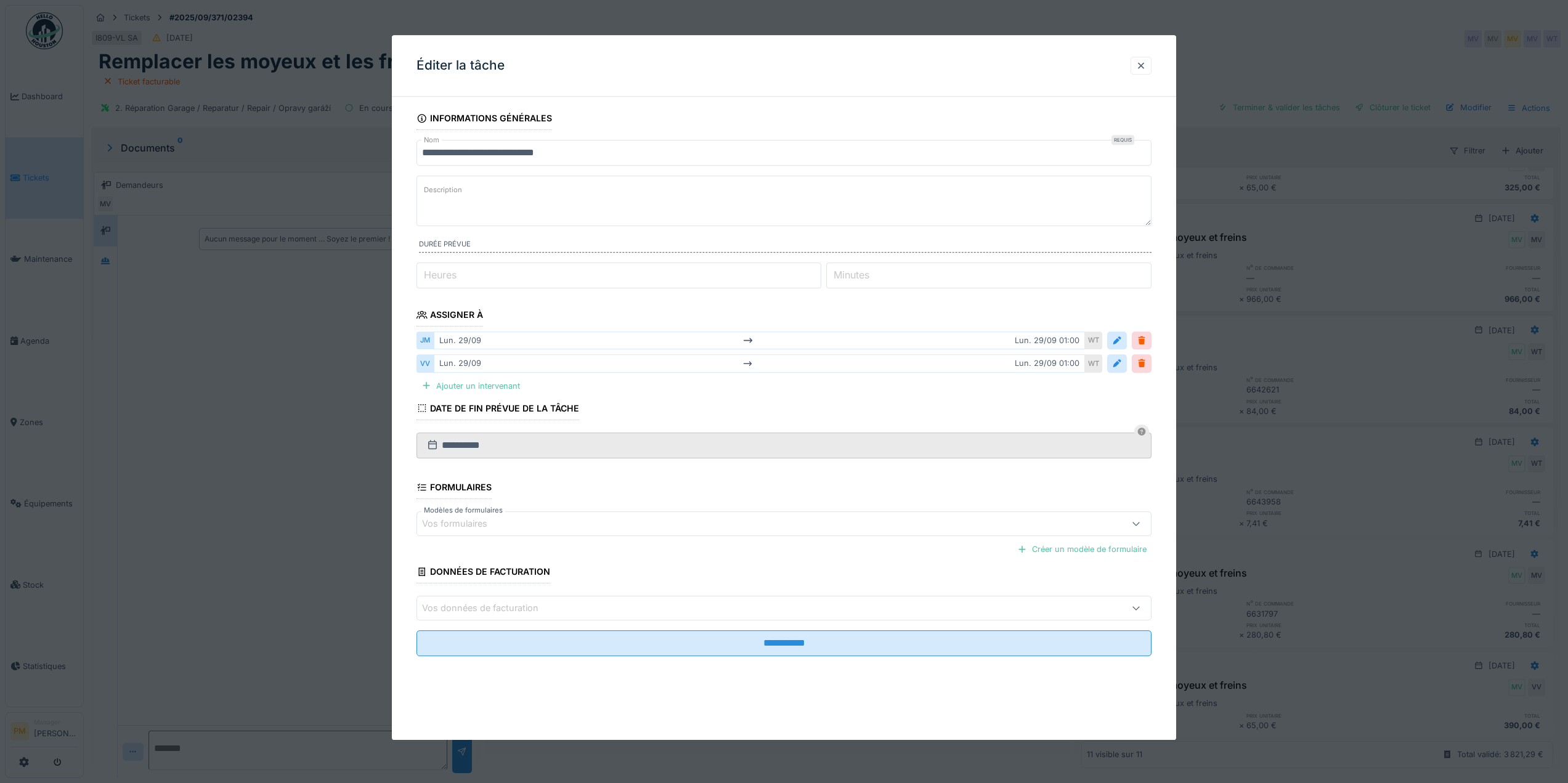
click at [914, 542] on div "Créer un modèle de formulaire" at bounding box center [784, 549] width 735 height 22
click at [914, 536] on fieldset "**********" at bounding box center [784, 387] width 735 height 560
click at [914, 526] on div "Vos formulaires" at bounding box center [743, 523] width 642 height 13
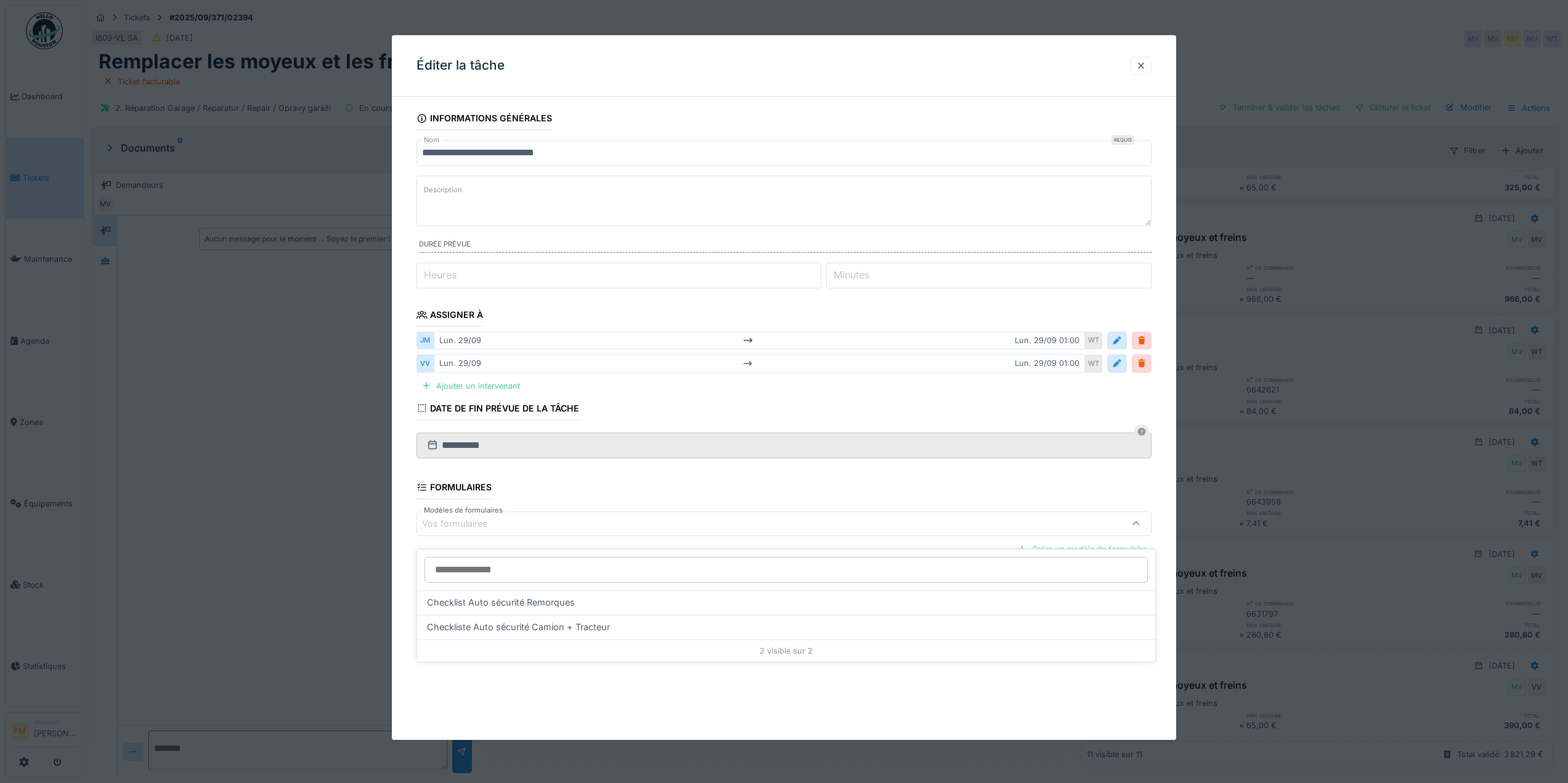
click at [1054, 524] on div "Vos formulaires" at bounding box center [743, 523] width 642 height 13
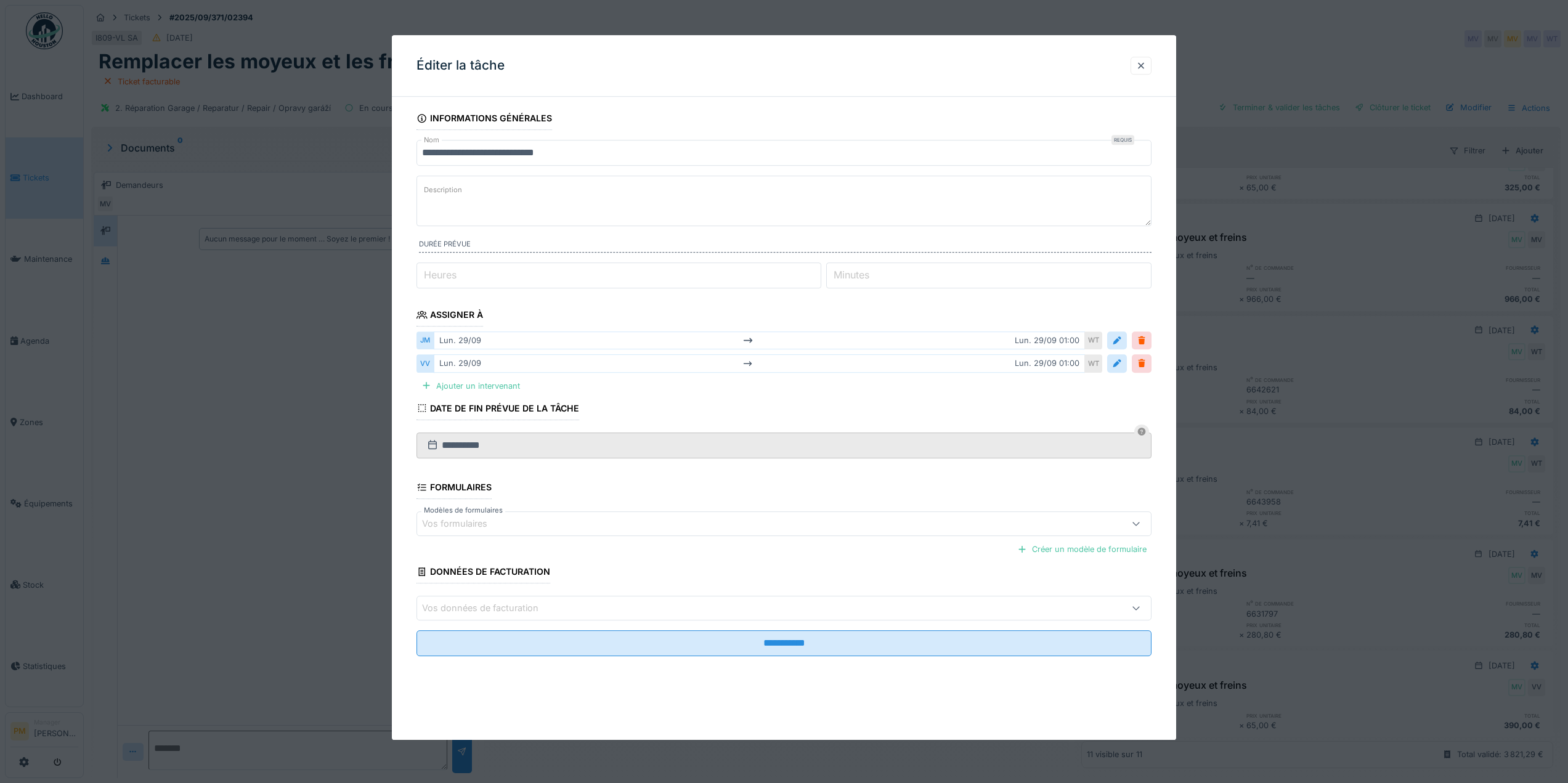
click at [839, 613] on div "Vos données de facturation" at bounding box center [743, 608] width 642 height 13
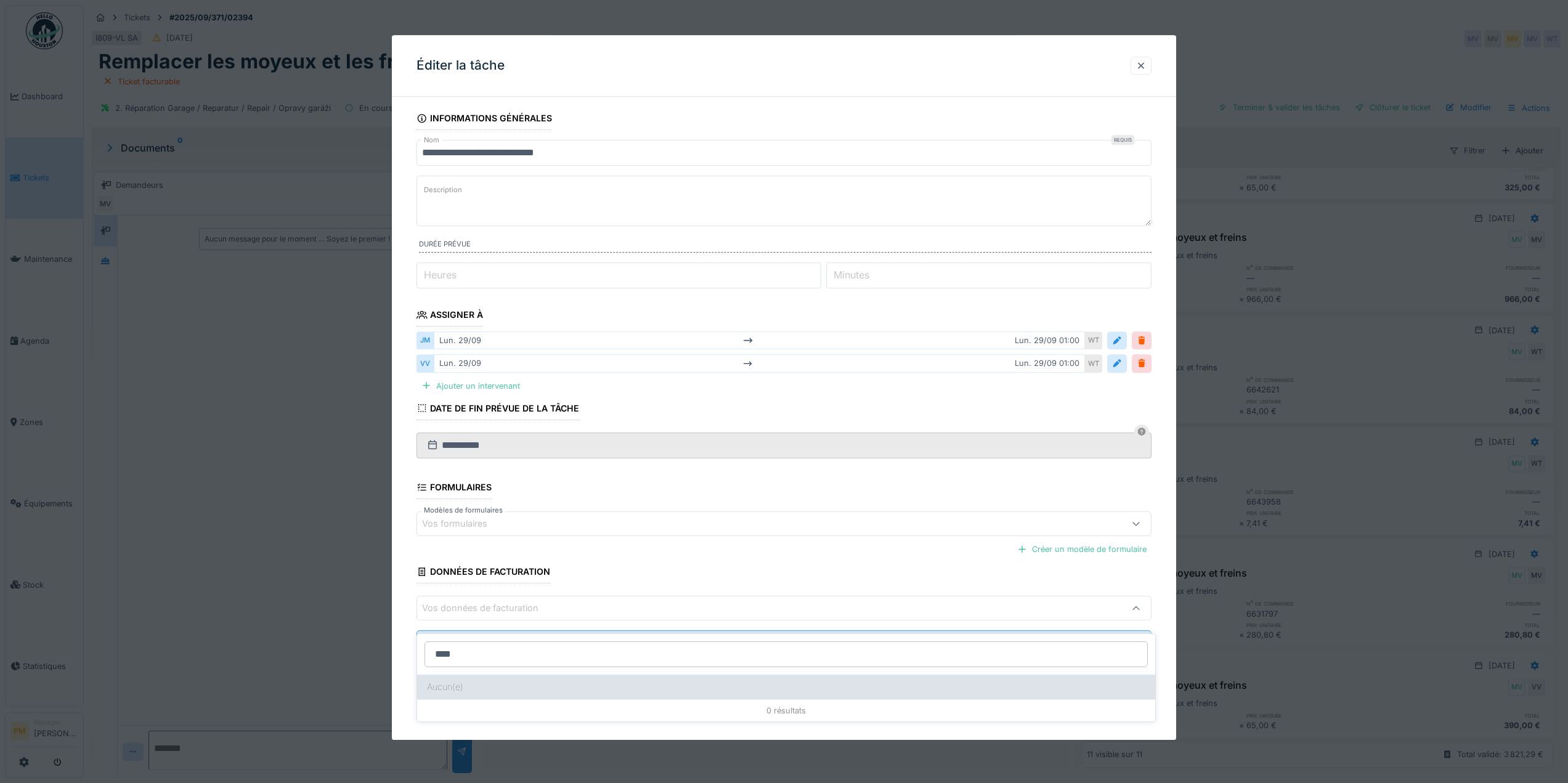
type input "*****"
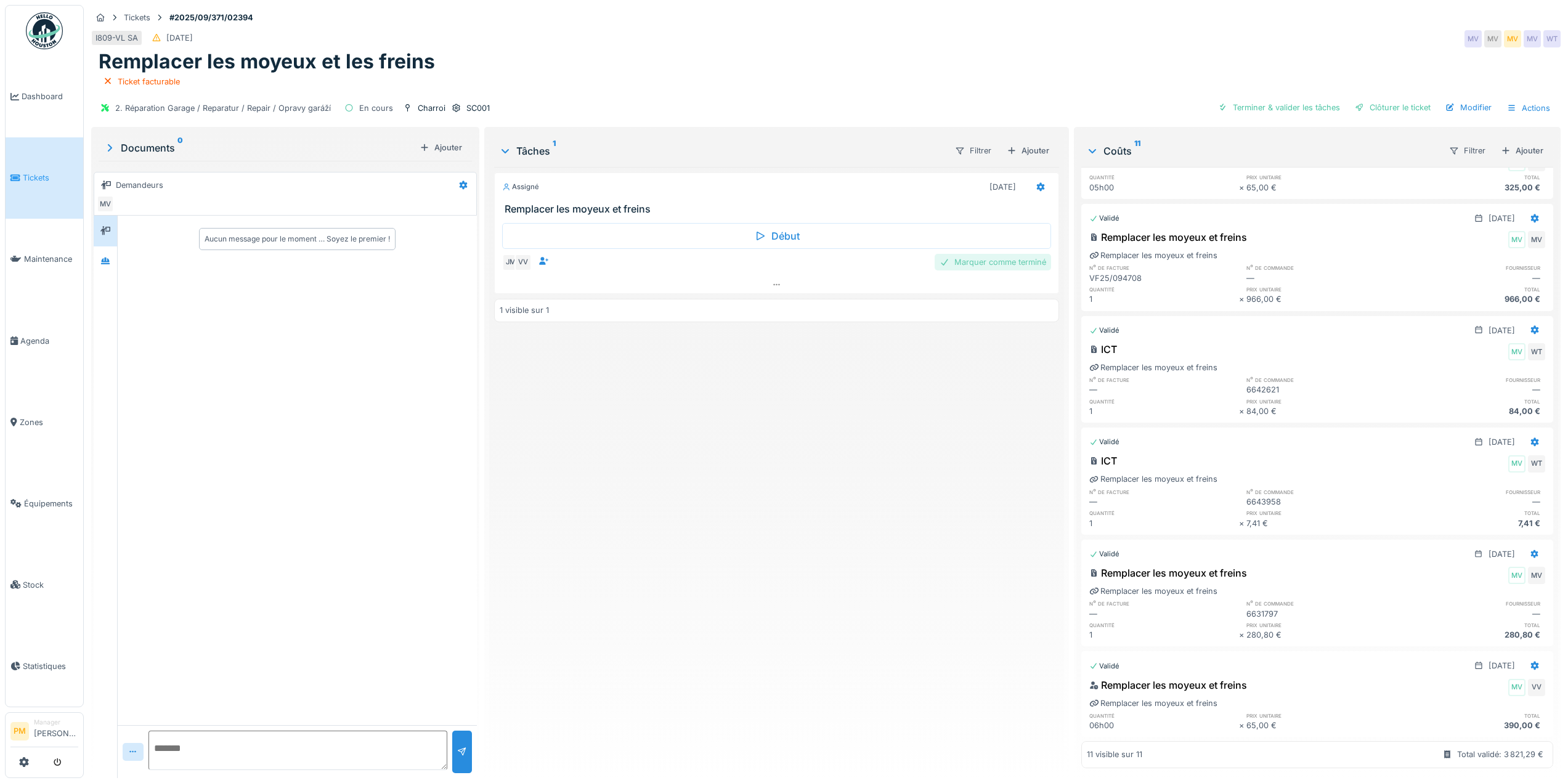
click at [1009, 261] on div "Marquer comme terminé" at bounding box center [993, 262] width 117 height 17
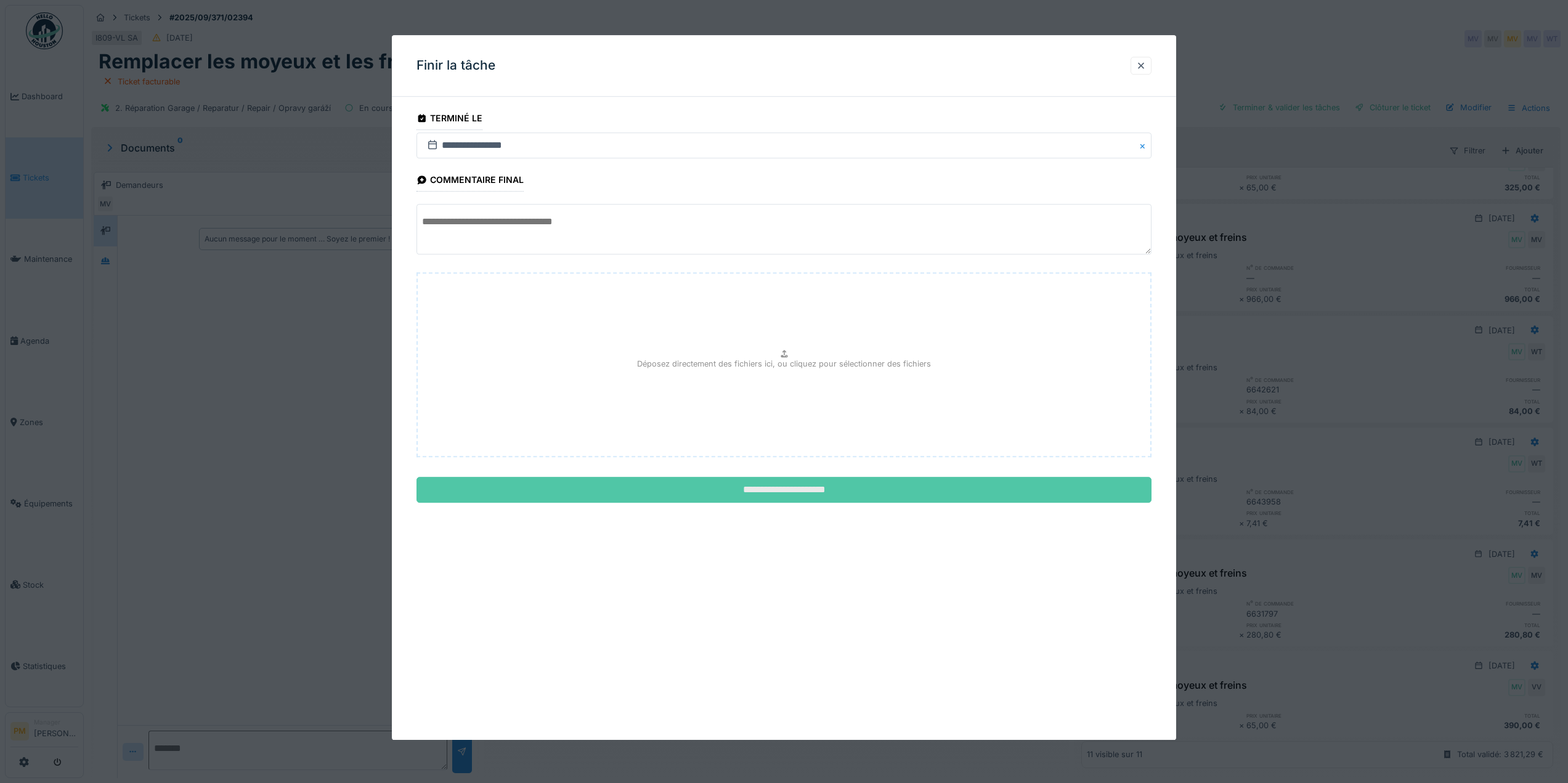
click at [799, 497] on input "**********" at bounding box center [784, 490] width 735 height 26
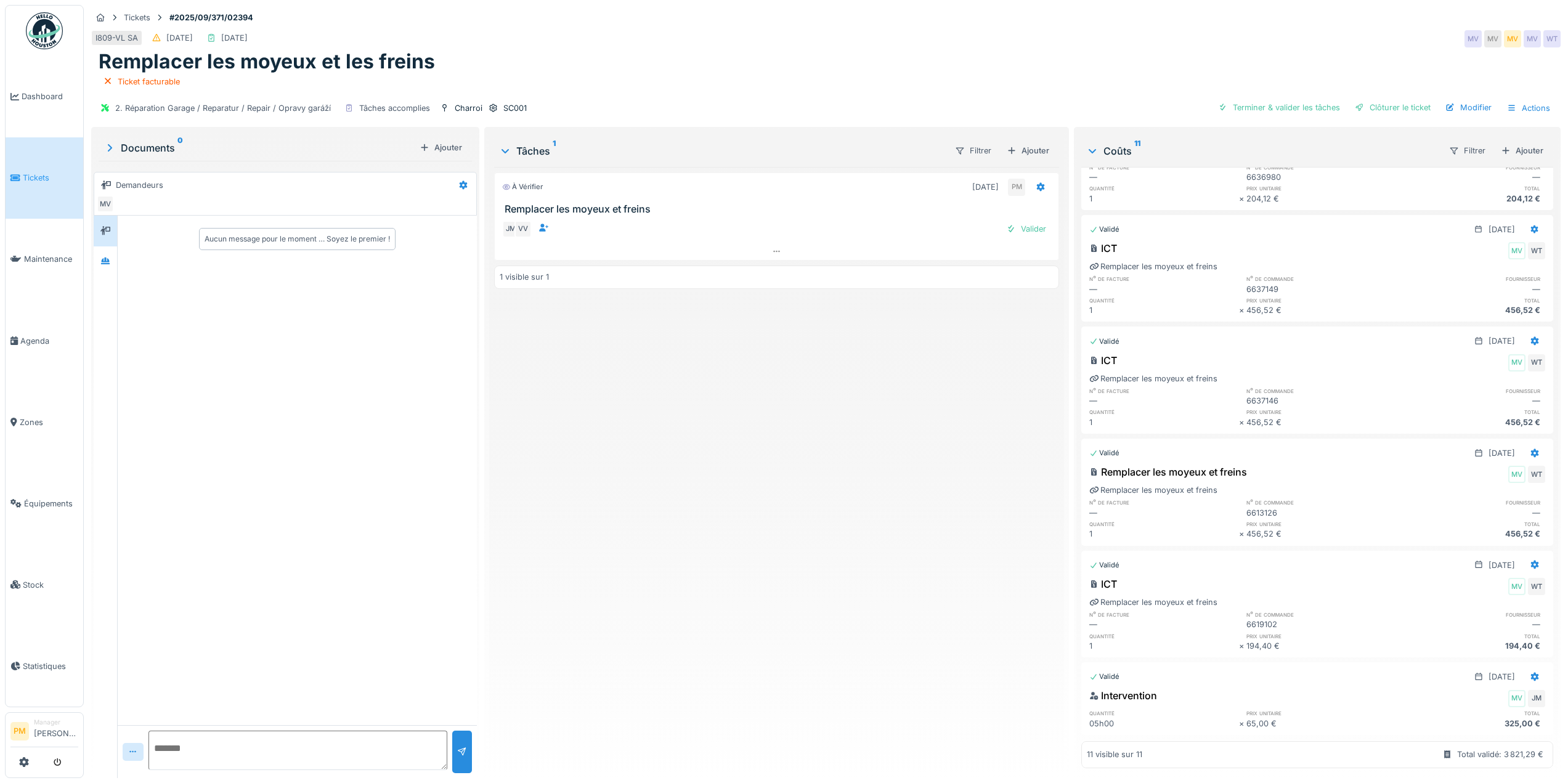
scroll to position [0, 0]
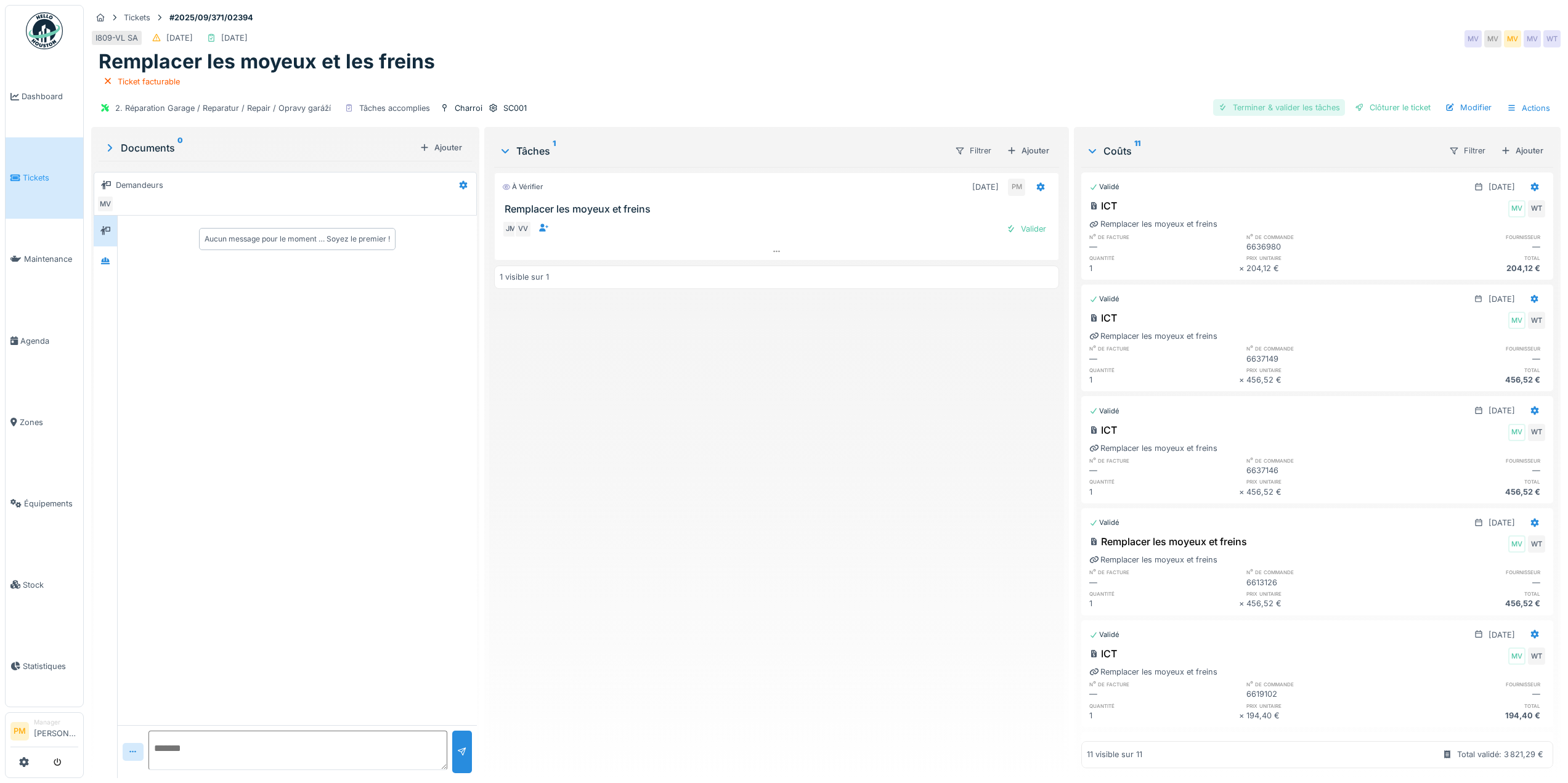
click at [1305, 99] on div "Terminer & valider les tâches" at bounding box center [1278, 108] width 132 height 17
click at [1407, 99] on div "Clôturer le ticket" at bounding box center [1392, 108] width 85 height 17
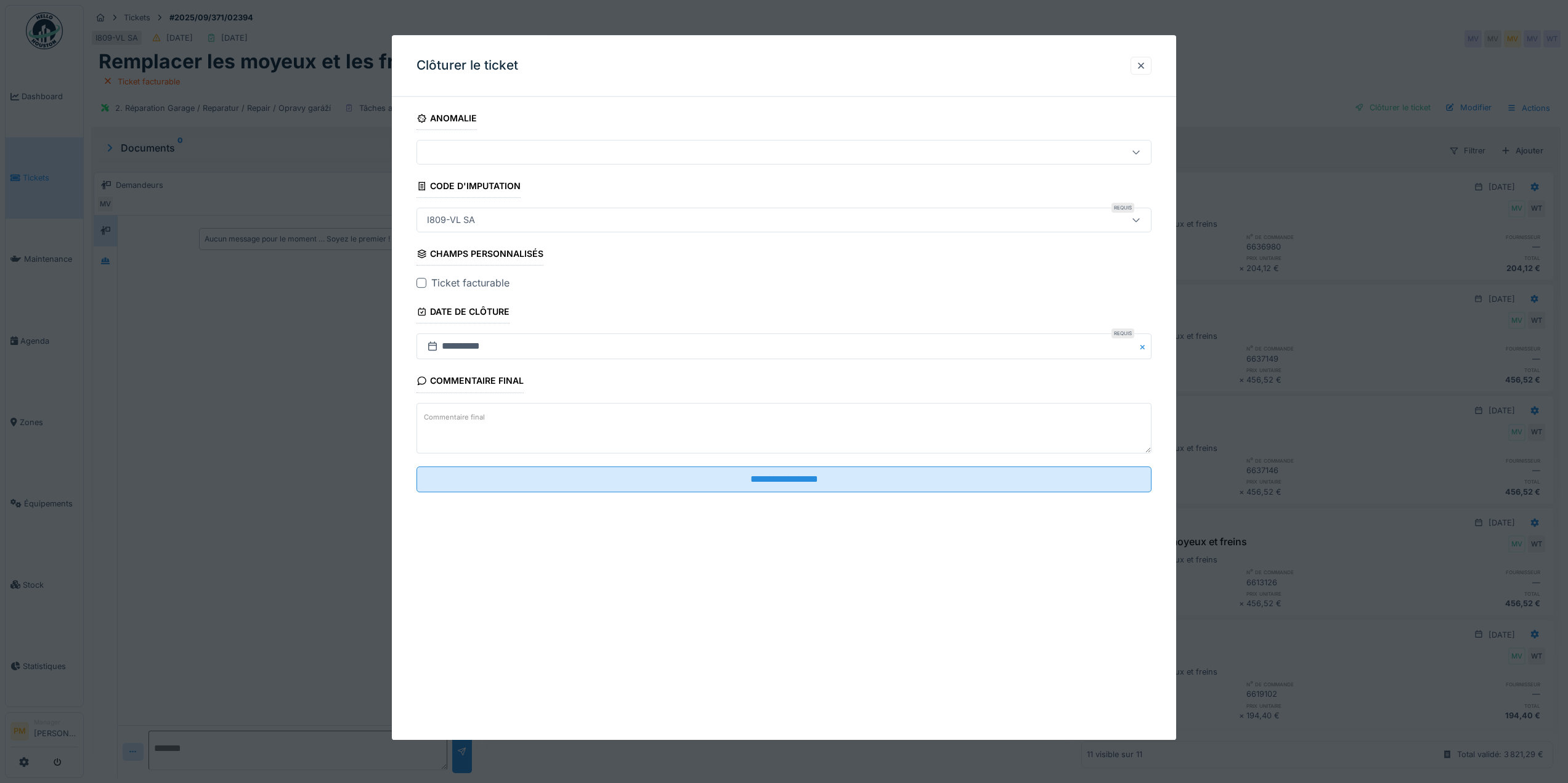
click at [418, 281] on div at bounding box center [421, 283] width 10 height 10
click at [806, 206] on fieldset "**********" at bounding box center [784, 305] width 735 height 396
click at [801, 214] on div "I809-VL SA" at bounding box center [784, 220] width 735 height 25
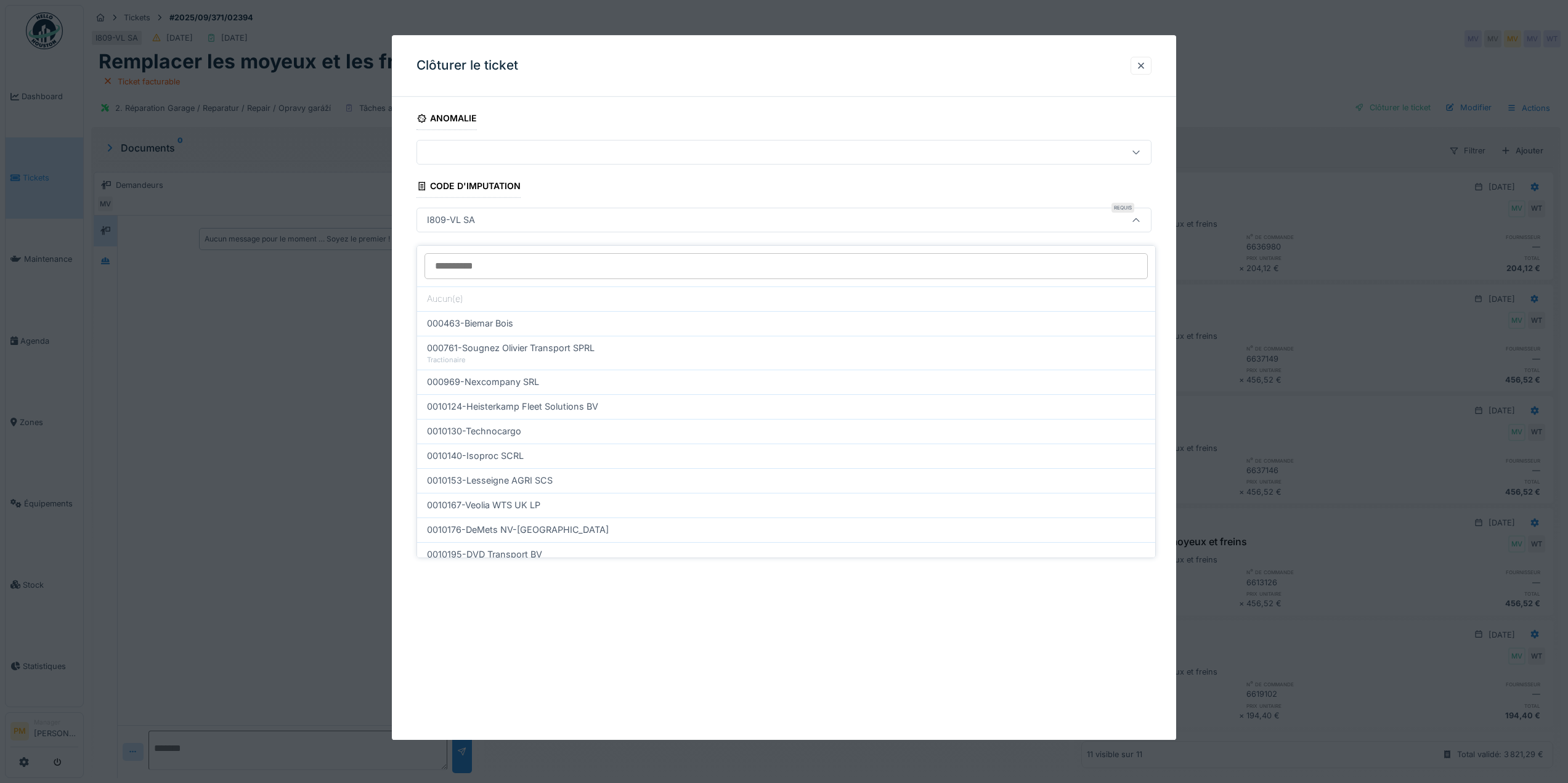
click at [789, 224] on div "I809-VL SA" at bounding box center [743, 220] width 642 height 13
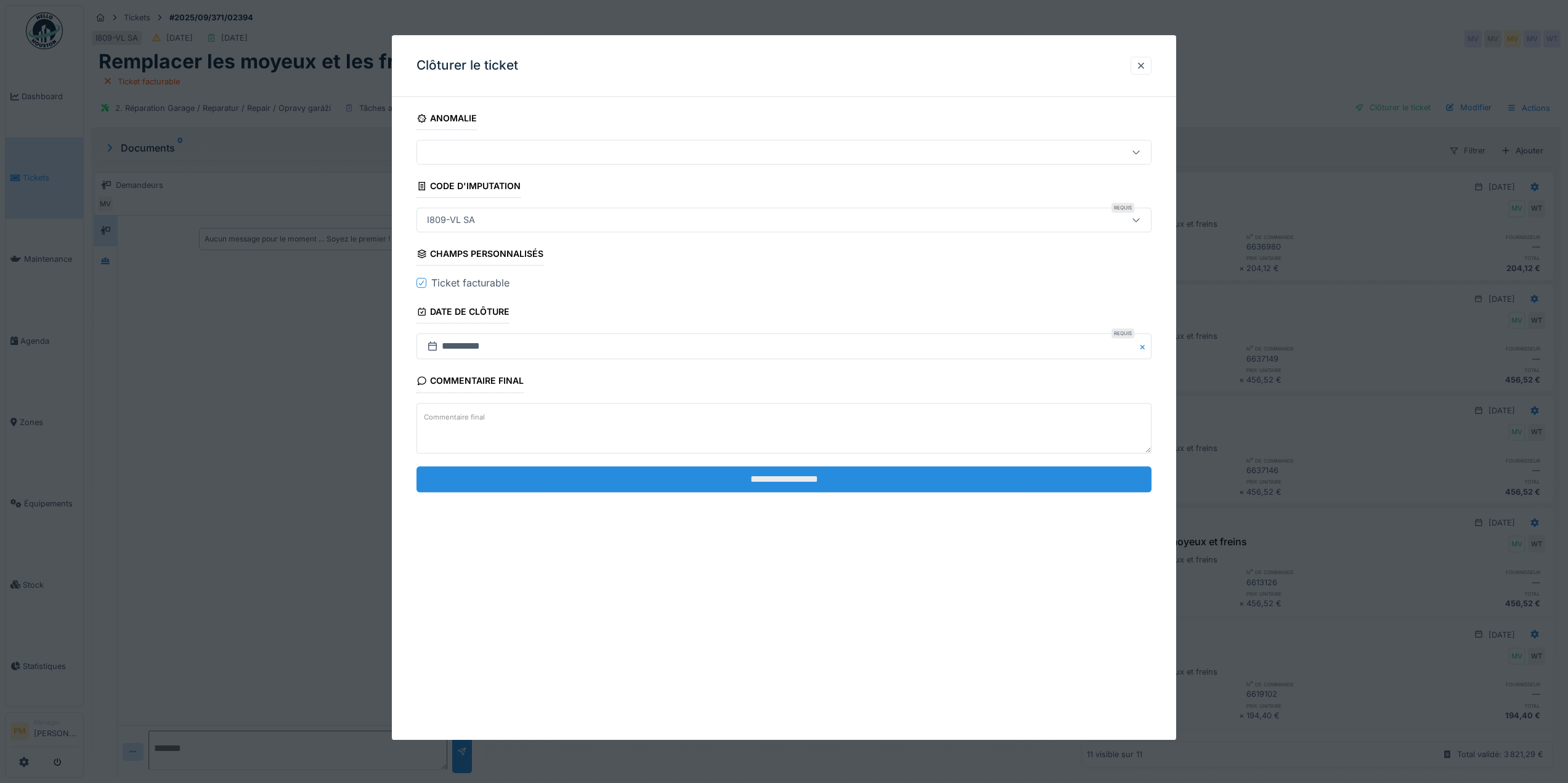
click at [756, 476] on input "**********" at bounding box center [784, 478] width 735 height 26
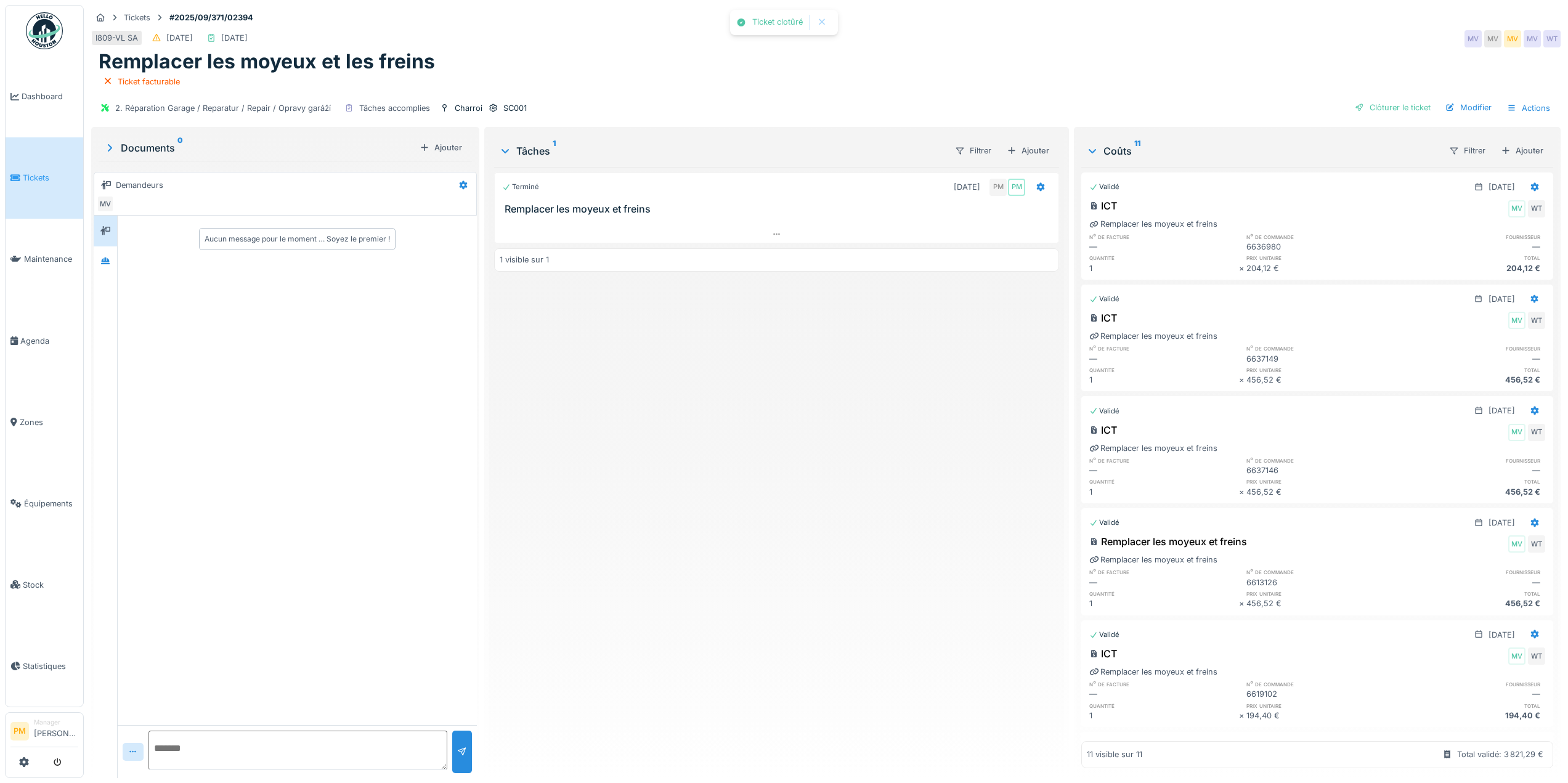
click at [740, 508] on div "Terminé 29/09/2025 PM PM Remplacer les moyeux et freins 1 visible sur 1" at bounding box center [777, 468] width 565 height 601
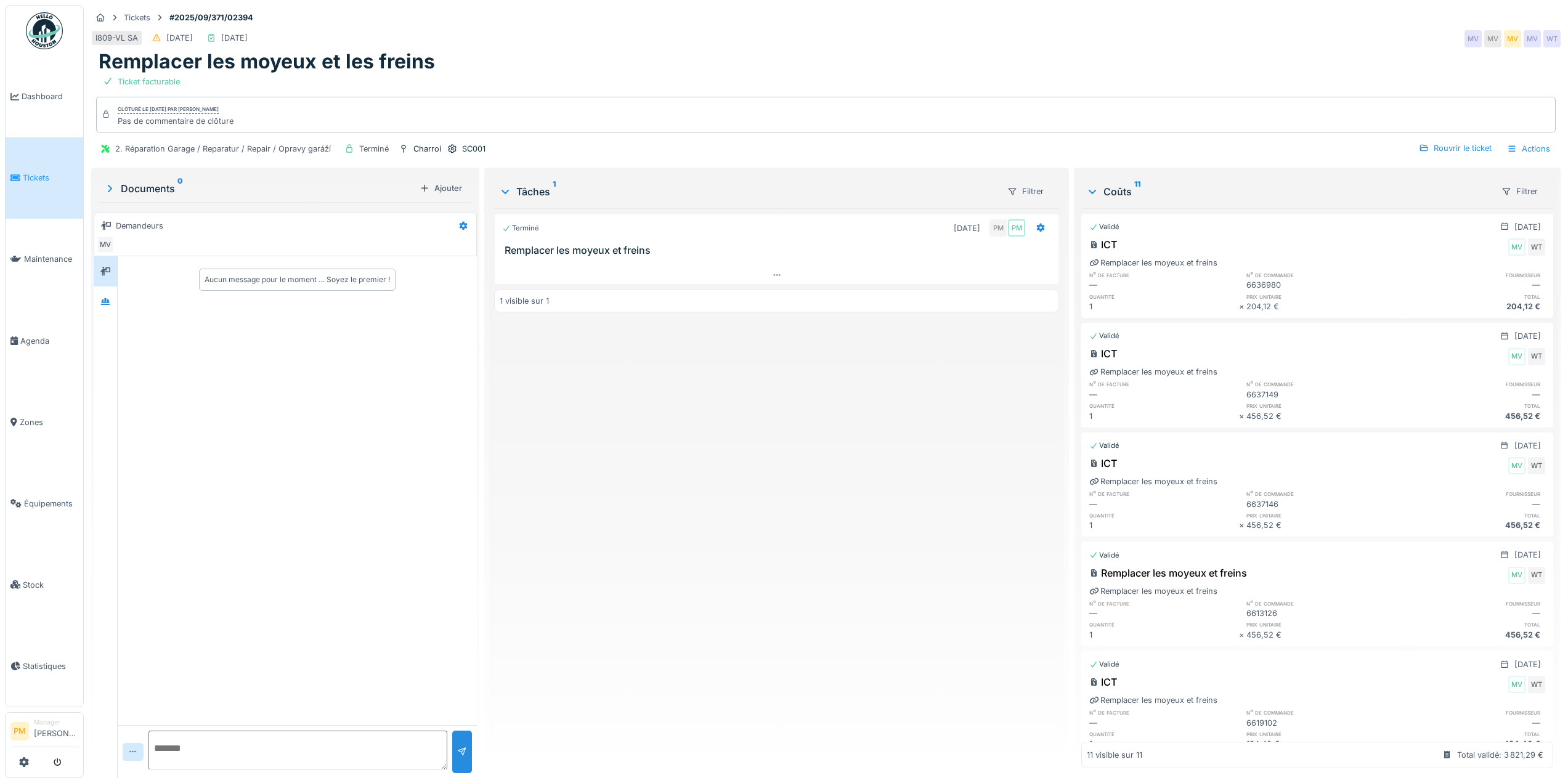
drag, startPoint x: 622, startPoint y: 432, endPoint x: 653, endPoint y: 373, distance: 66.6
click at [622, 431] on div "Terminé 29/09/2025 PM PM Remplacer les moyeux et freins 1 visible sur 1" at bounding box center [777, 488] width 565 height 560
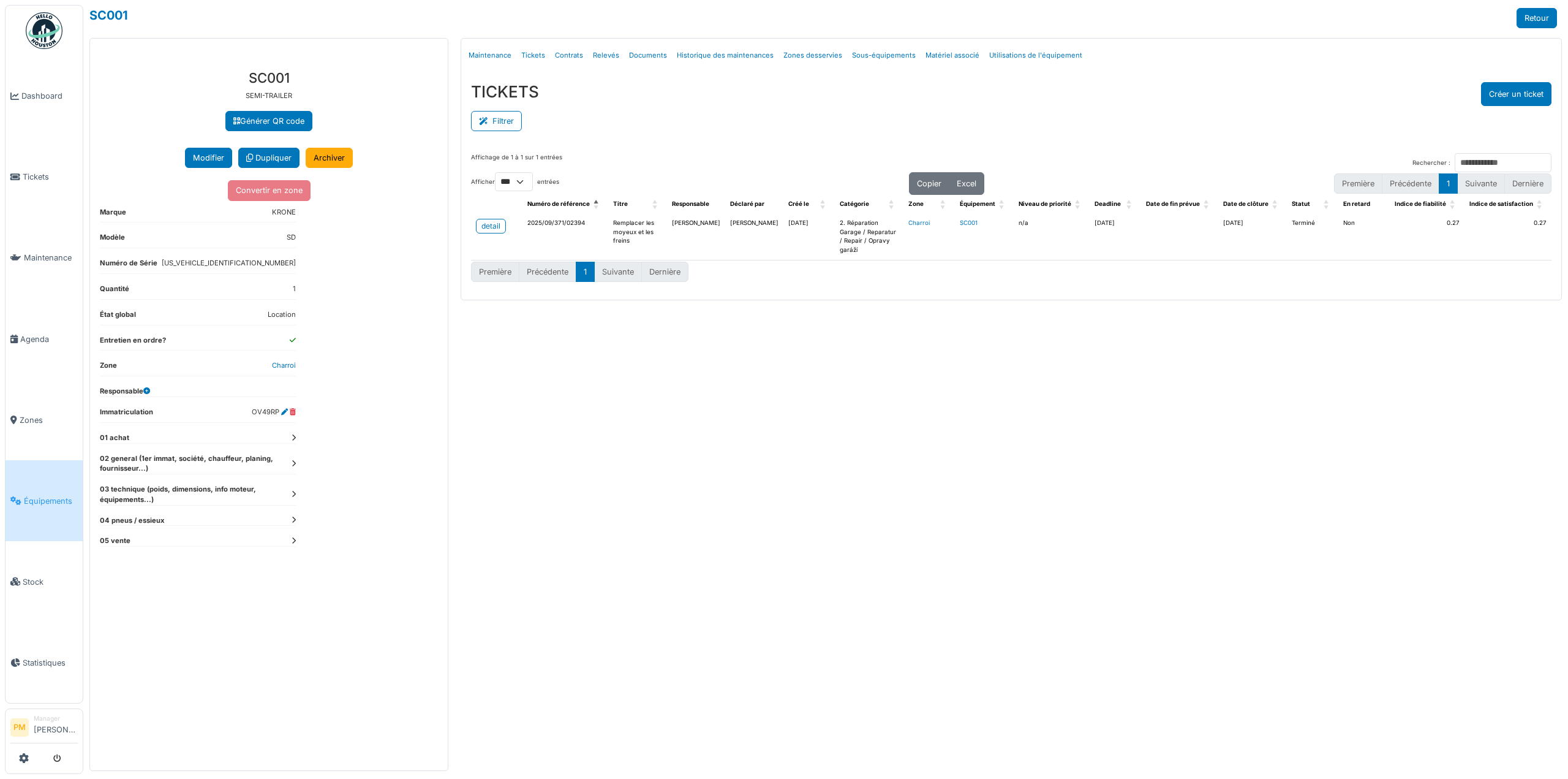
select select "***"
